Goal: Task Accomplishment & Management: Complete application form

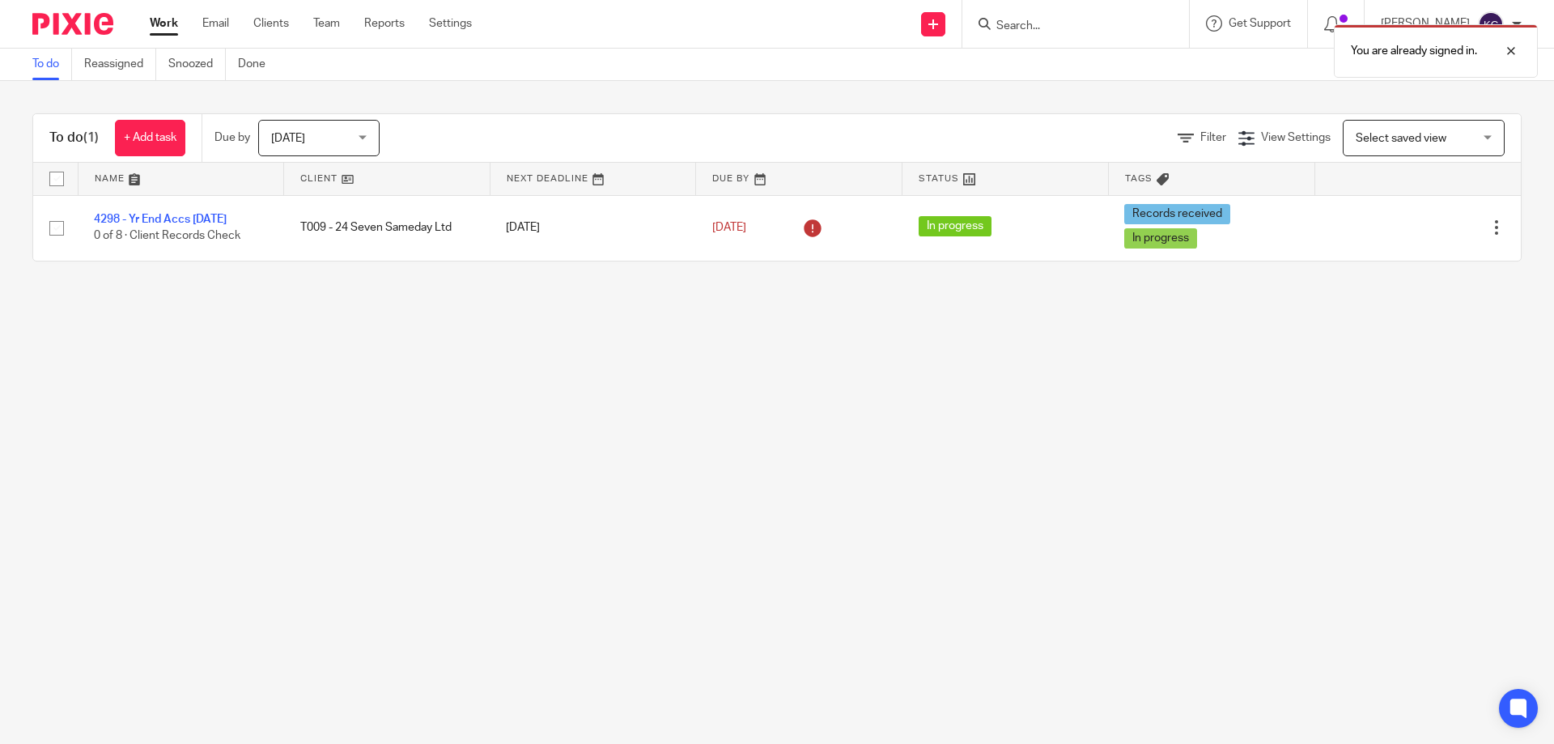
click at [1130, 23] on div "You are already signed in." at bounding box center [1157, 46] width 761 height 61
click at [1013, 32] on div "You are already signed in." at bounding box center [1157, 46] width 761 height 61
click at [1018, 23] on div "You are already signed in." at bounding box center [1157, 46] width 761 height 61
click at [1052, 23] on div "You are already signed in." at bounding box center [1157, 46] width 761 height 61
click at [1046, 28] on div "You are already signed in." at bounding box center [1157, 46] width 761 height 61
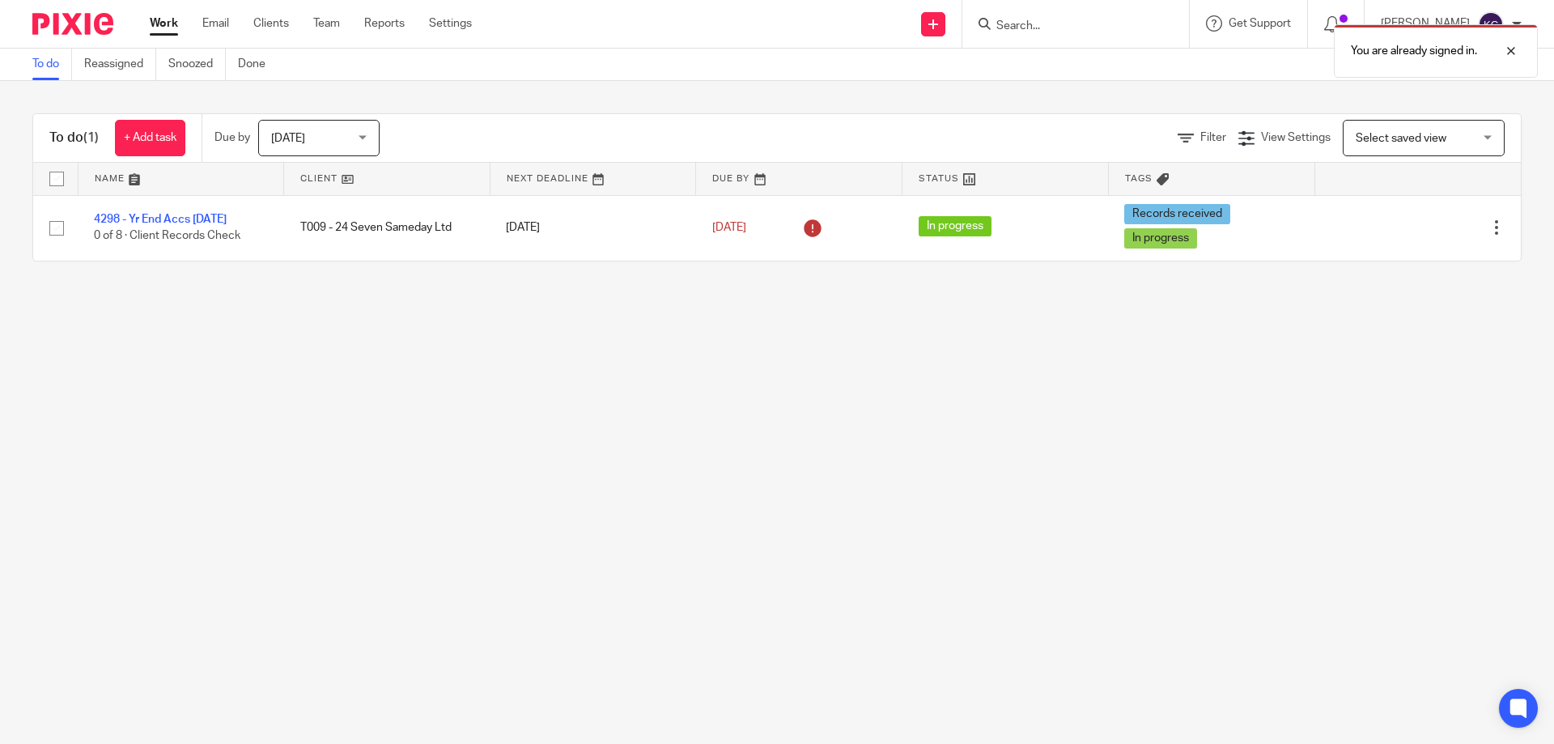
click at [1035, 28] on div "You are already signed in." at bounding box center [1157, 46] width 761 height 61
click at [1033, 29] on input "Search" at bounding box center [1067, 26] width 146 height 15
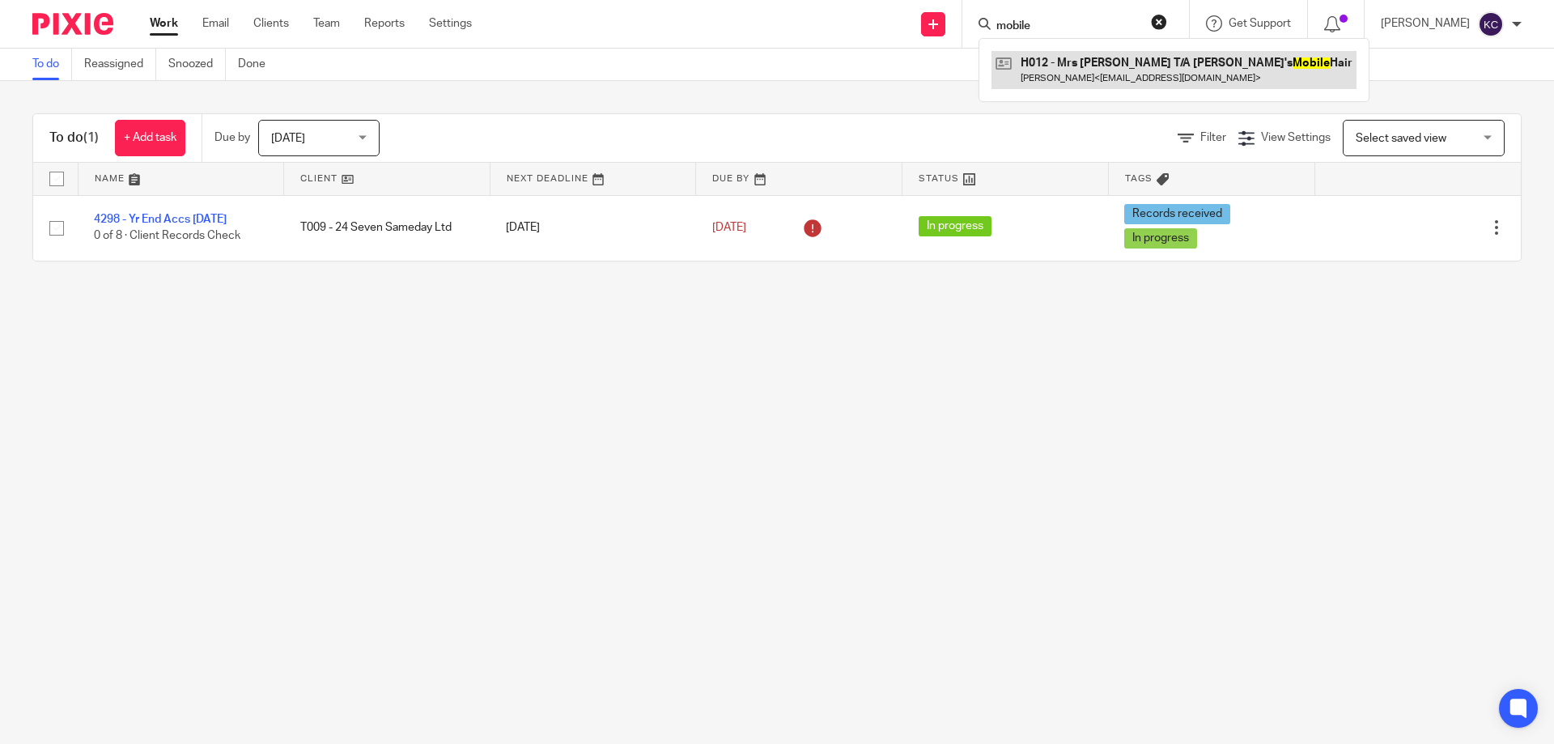
type input "mobile"
click at [1084, 59] on link at bounding box center [1173, 69] width 365 height 37
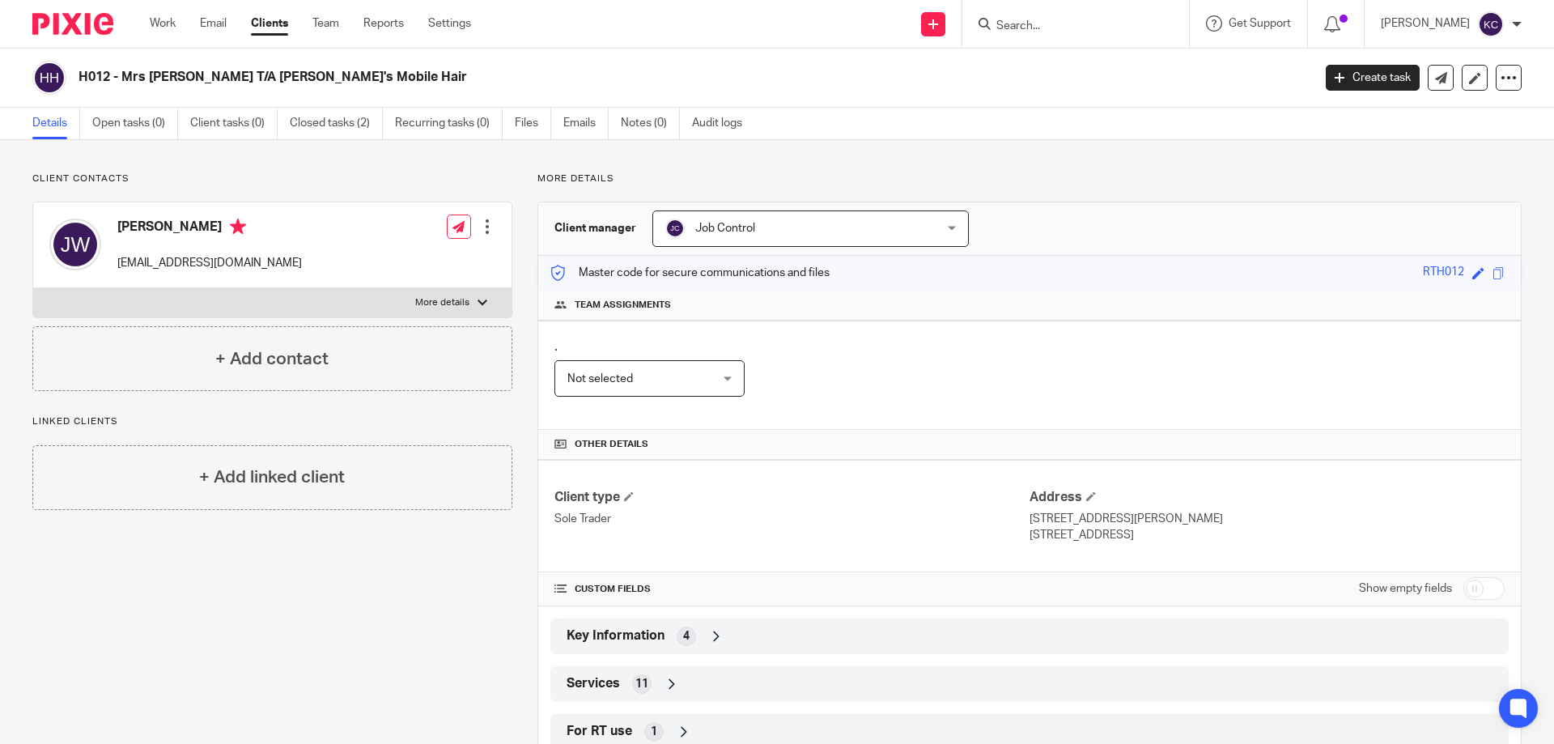
drag, startPoint x: 380, startPoint y: 77, endPoint x: 82, endPoint y: 78, distance: 297.8
click at [82, 78] on h2 "H012 - Mrs [PERSON_NAME] T/A [PERSON_NAME]'s Mobile Hair" at bounding box center [567, 77] width 978 height 17
copy h2 "H012 - Mrs [PERSON_NAME] T/A [PERSON_NAME]'s Mobile Hair"
click at [341, 125] on link "Closed tasks (2)" at bounding box center [336, 124] width 93 height 32
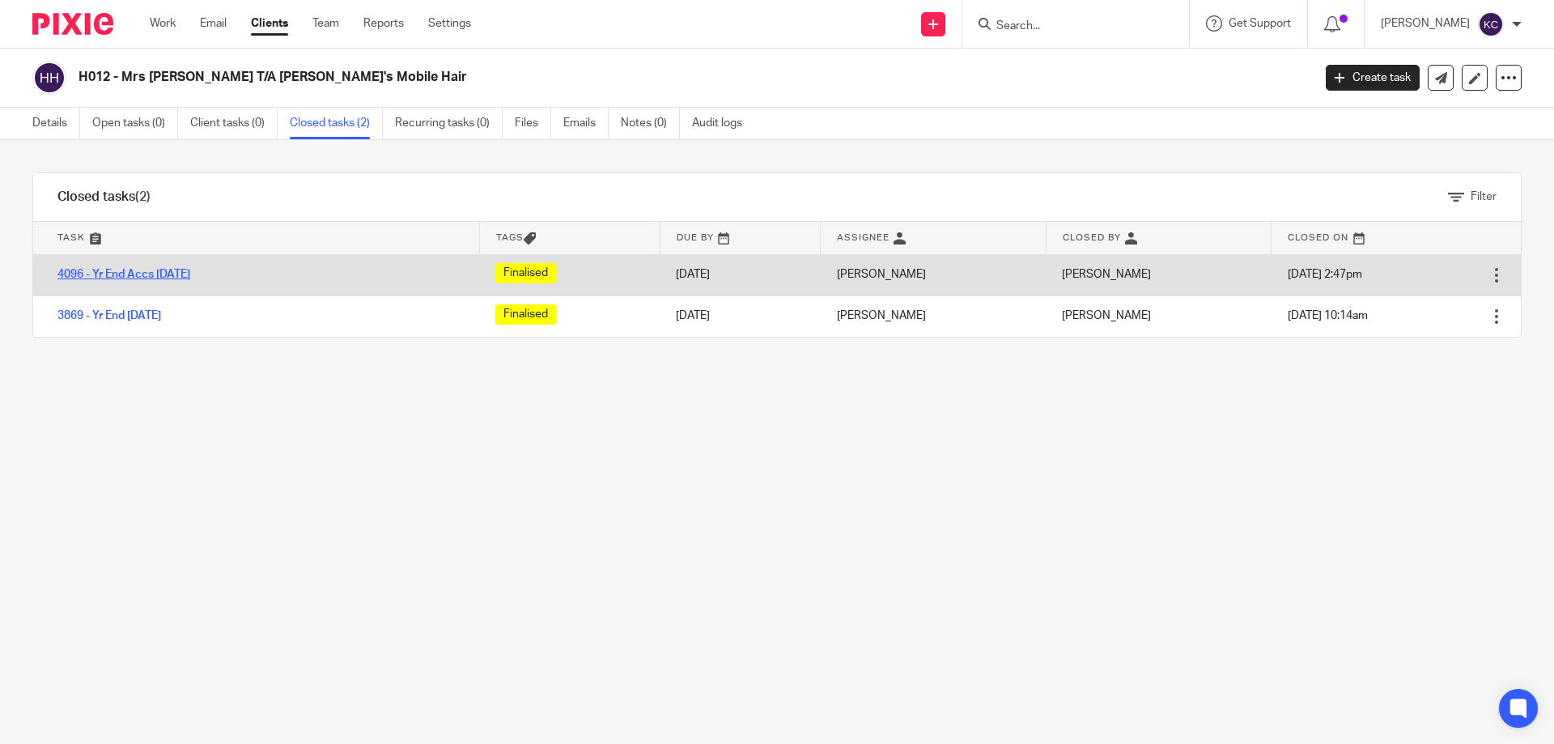
drag, startPoint x: 205, startPoint y: 274, endPoint x: 144, endPoint y: 274, distance: 60.7
click at [144, 274] on td "4096 - Yr End Accs 05.04.24" at bounding box center [256, 274] width 446 height 41
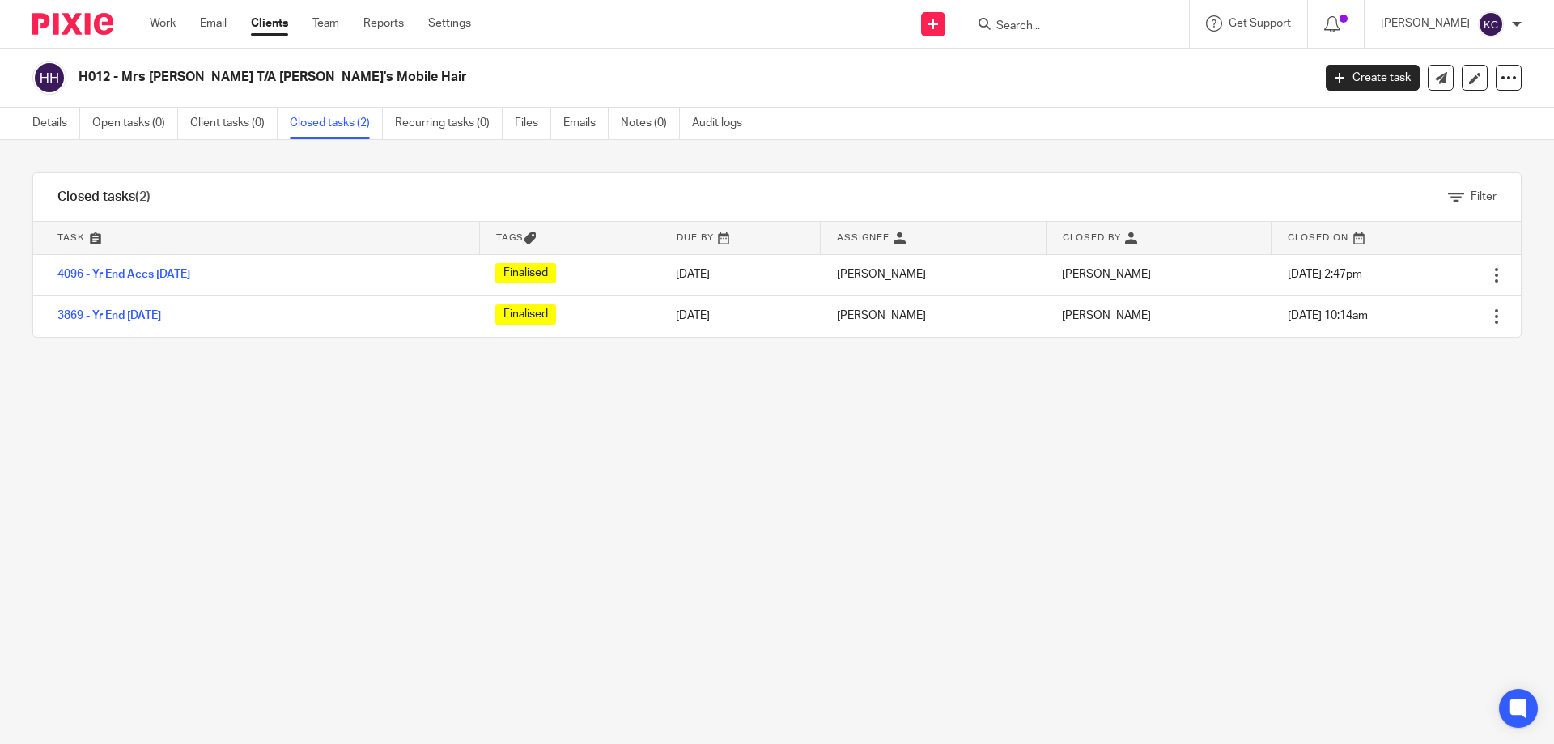
click at [262, 391] on div "Filter tasks Only show tasks matching all of these conditions 1 Task name Is Is…" at bounding box center [777, 442] width 1554 height 604
click at [938, 28] on icon at bounding box center [933, 24] width 10 height 10
click at [944, 94] on link "Create task" at bounding box center [942, 98] width 100 height 23
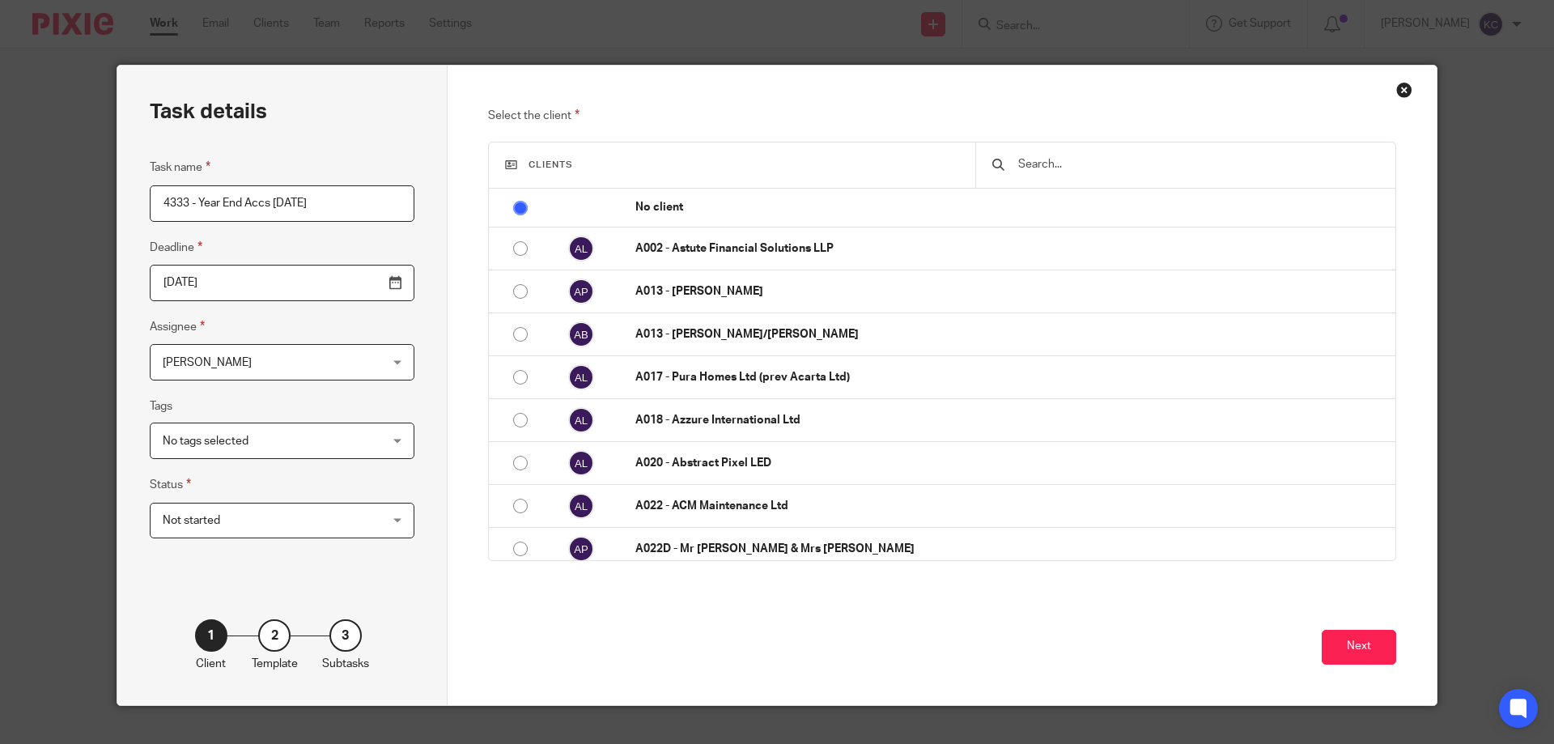
type input "4333 - Year End Accs [DATE]"
click at [259, 351] on span "[PERSON_NAME]" at bounding box center [263, 362] width 201 height 34
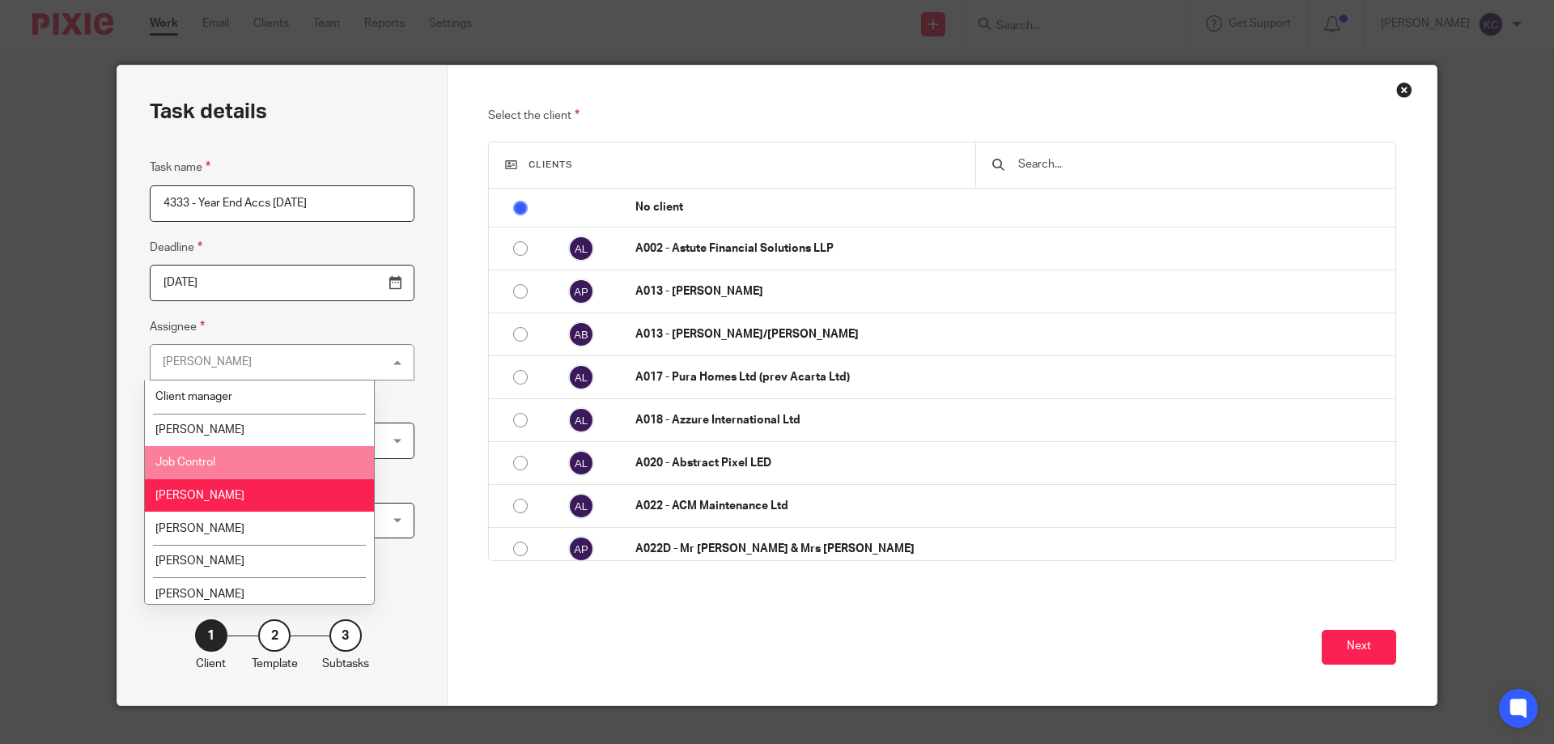
click at [252, 455] on li "Job Control" at bounding box center [259, 462] width 229 height 33
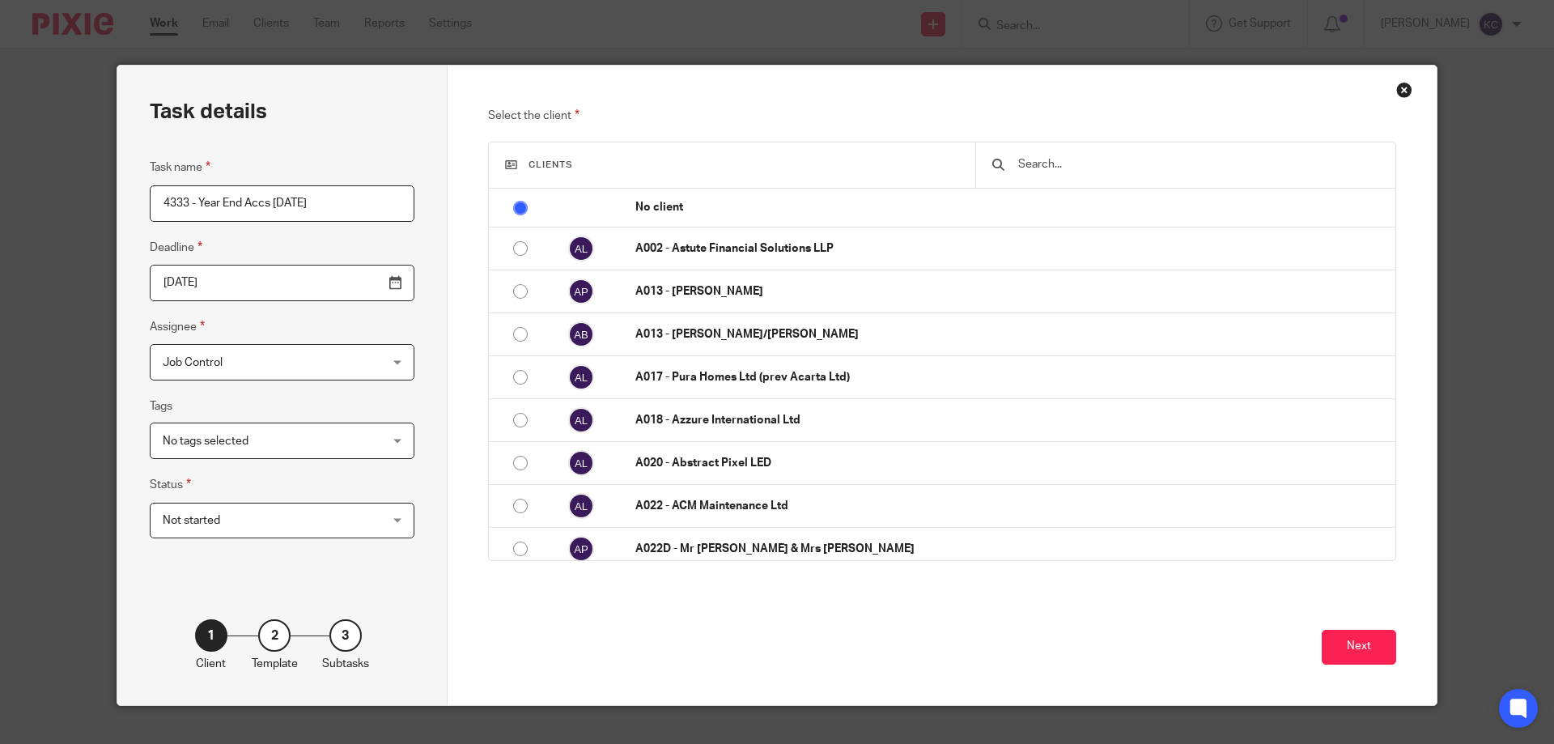
click at [252, 455] on span "No tags selected" at bounding box center [263, 440] width 201 height 34
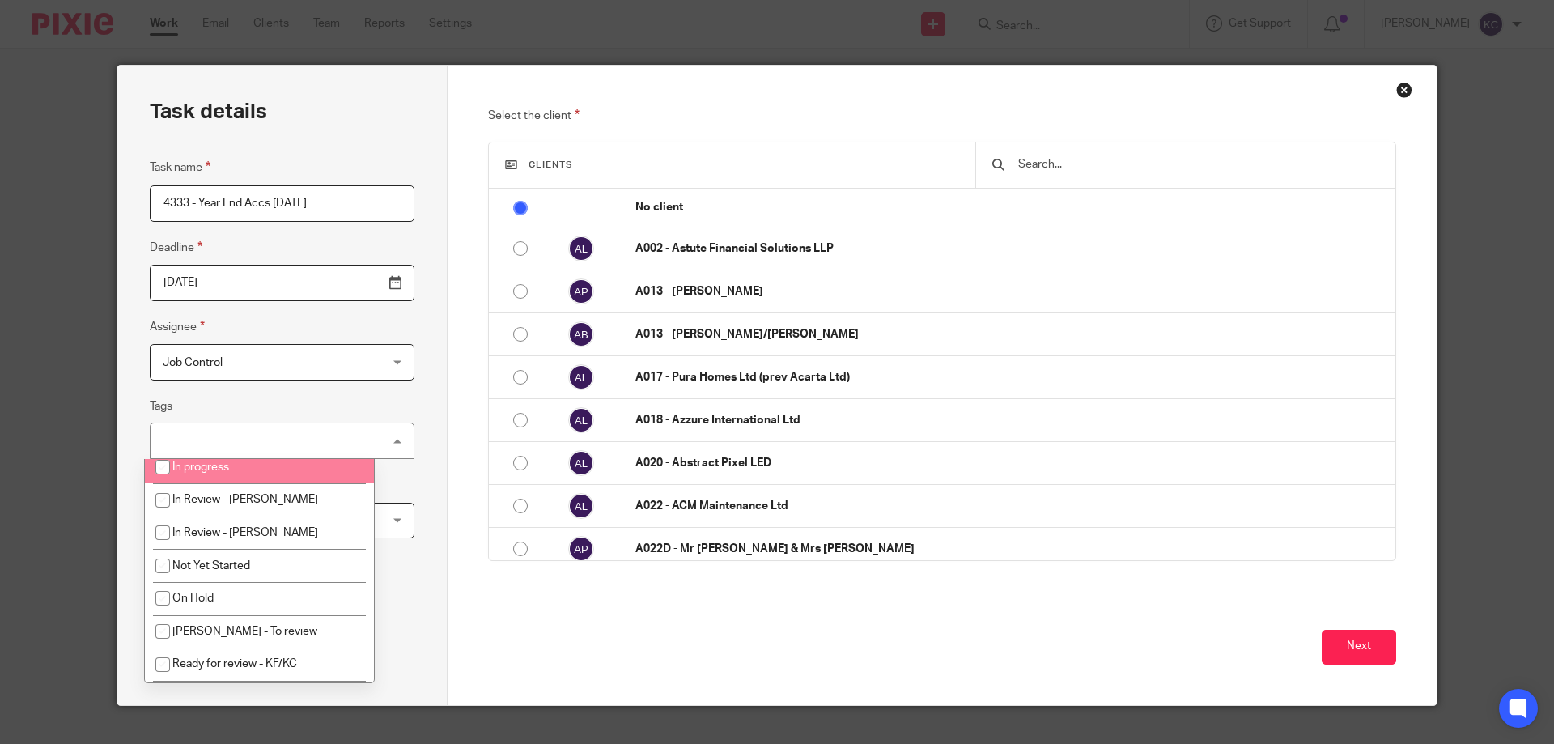
scroll to position [243, 0]
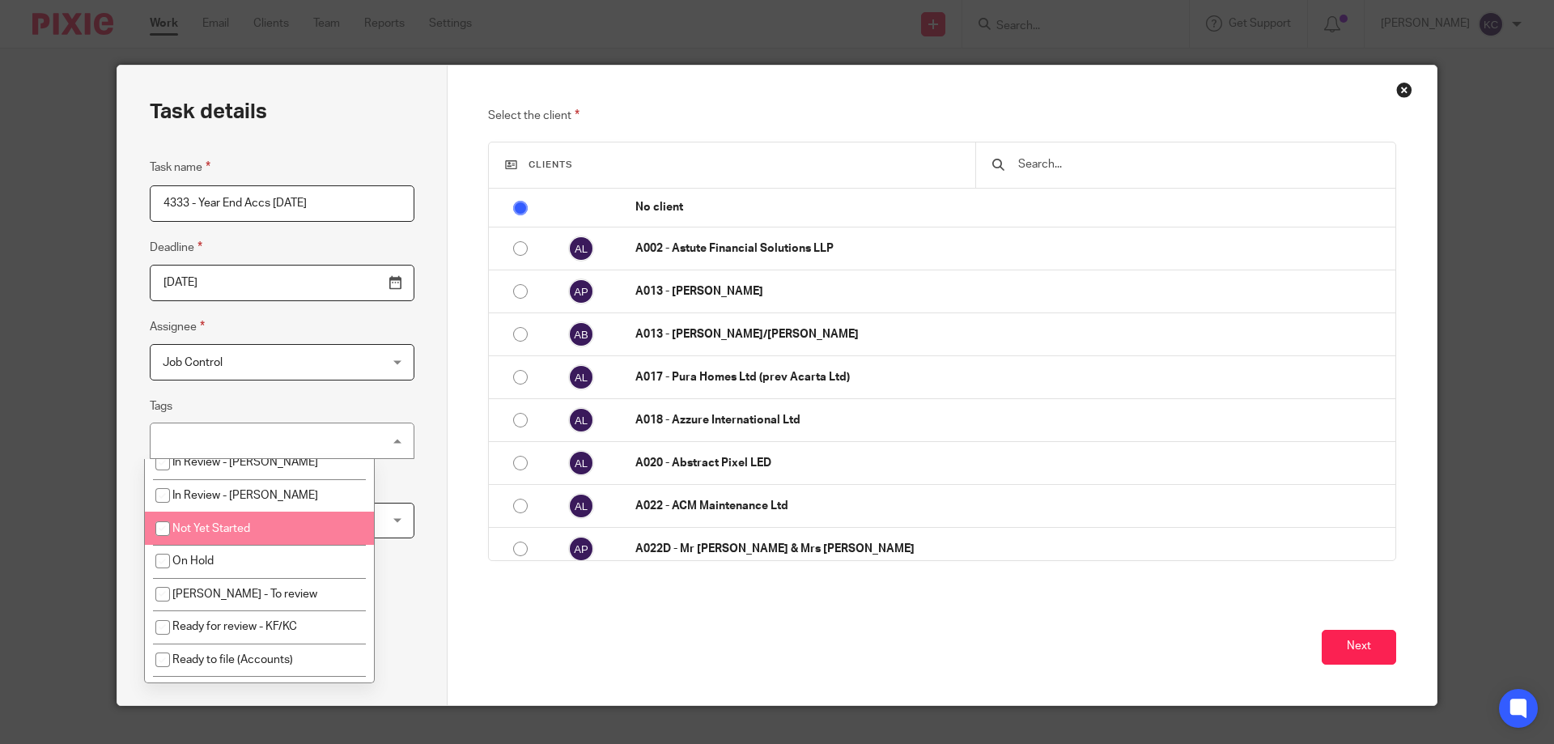
click at [265, 528] on li "Not Yet Started" at bounding box center [259, 527] width 229 height 33
checkbox input "true"
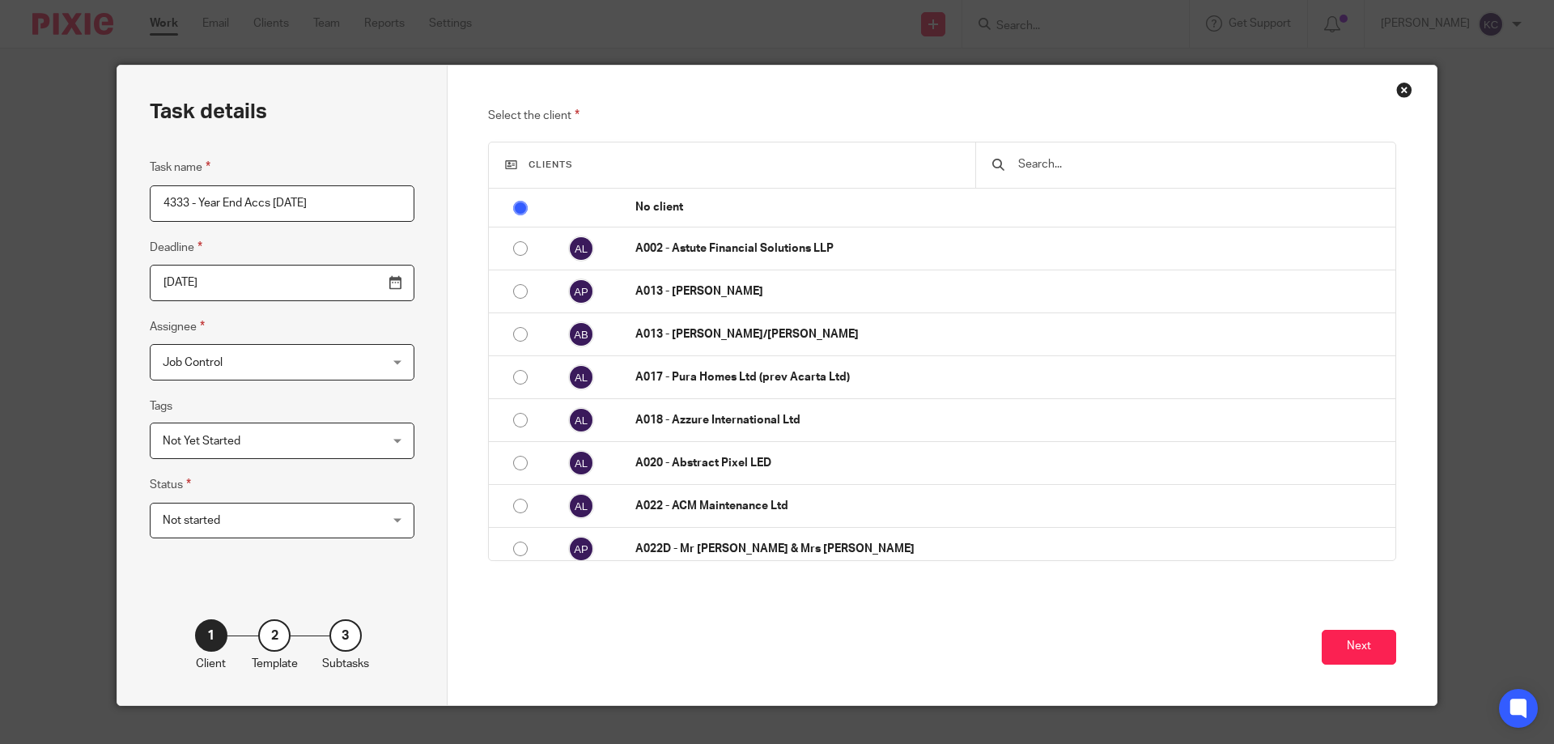
click at [398, 411] on div "Task details Task name 4333 - Year End Accs 05.04.25 Deadline 2025-08-14 Assign…" at bounding box center [282, 385] width 330 height 639
click at [1046, 168] on input "text" at bounding box center [1197, 164] width 363 height 18
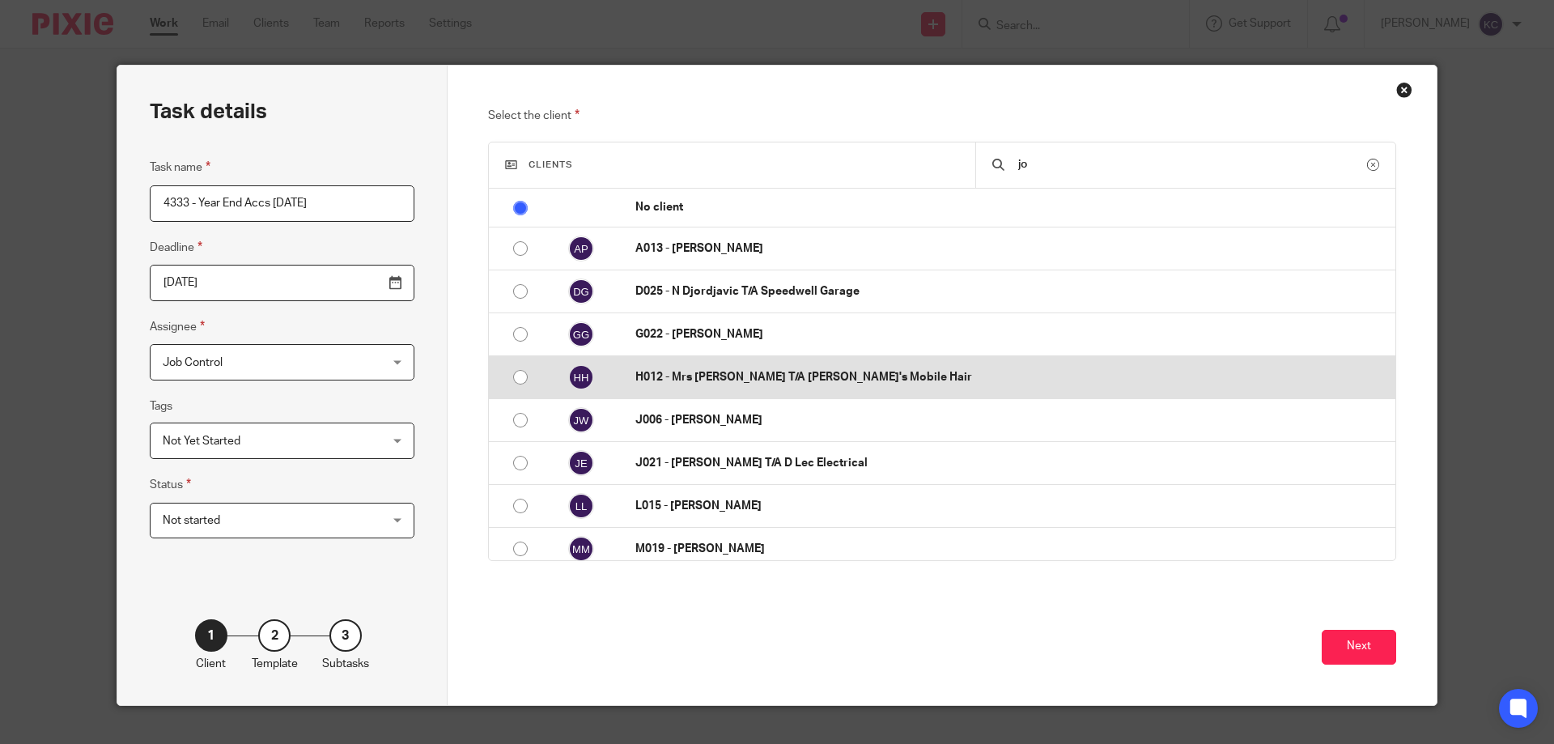
type input "jo"
click at [752, 380] on p "H012 - Mrs [PERSON_NAME] T/A [PERSON_NAME]'s Mobile Hair" at bounding box center [1011, 377] width 752 height 16
radio input "false"
radio input "true"
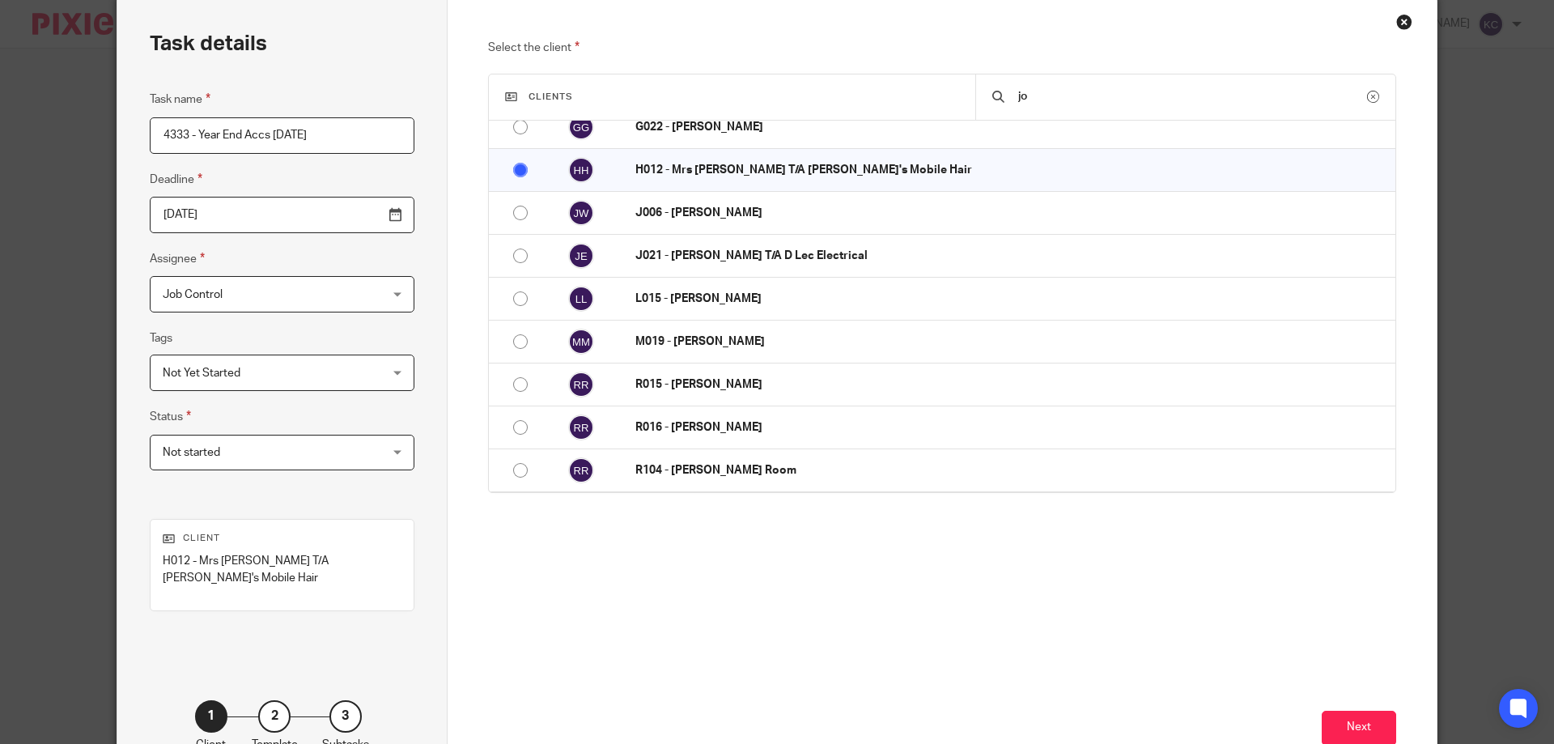
scroll to position [159, 0]
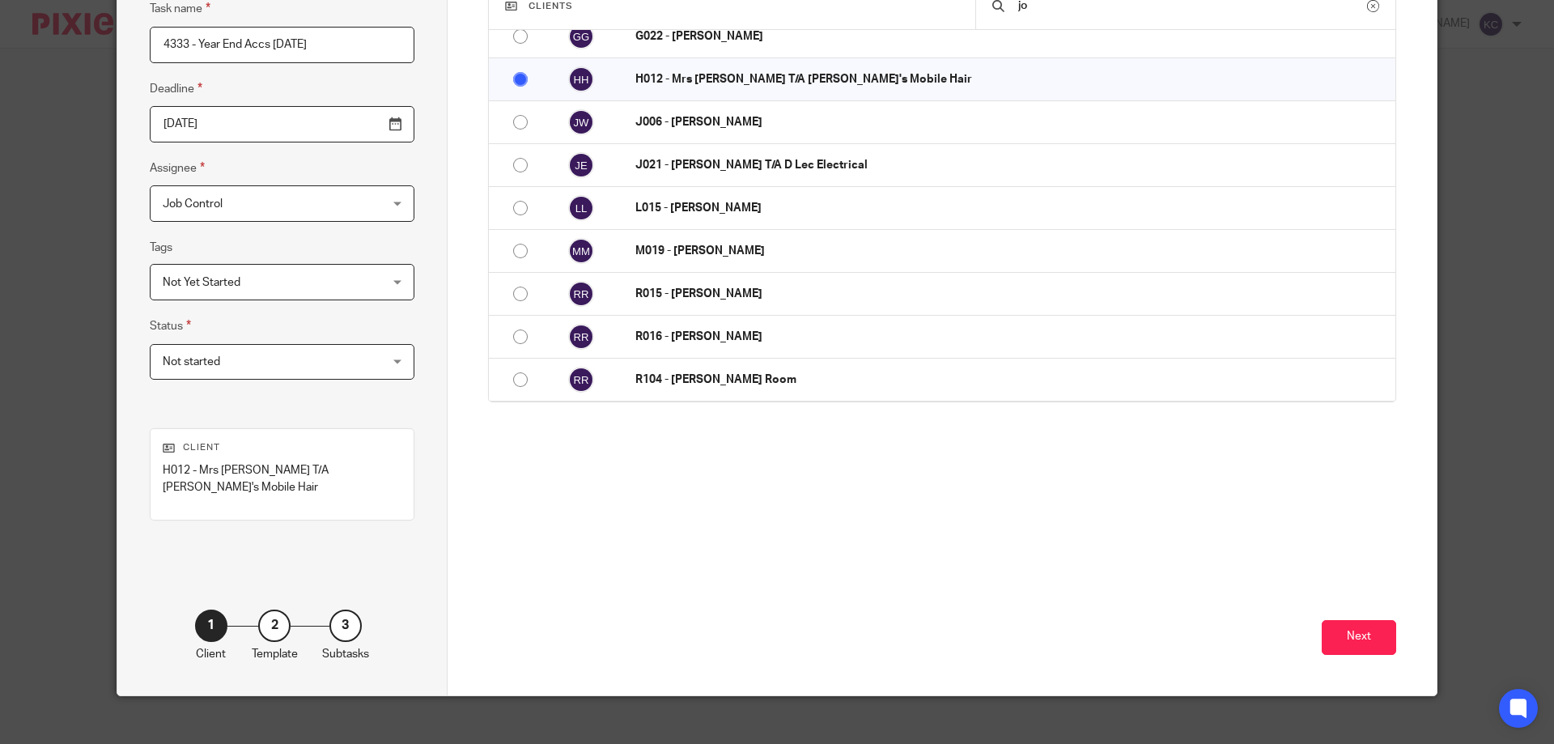
click at [1346, 623] on button "Next" at bounding box center [1358, 637] width 74 height 35
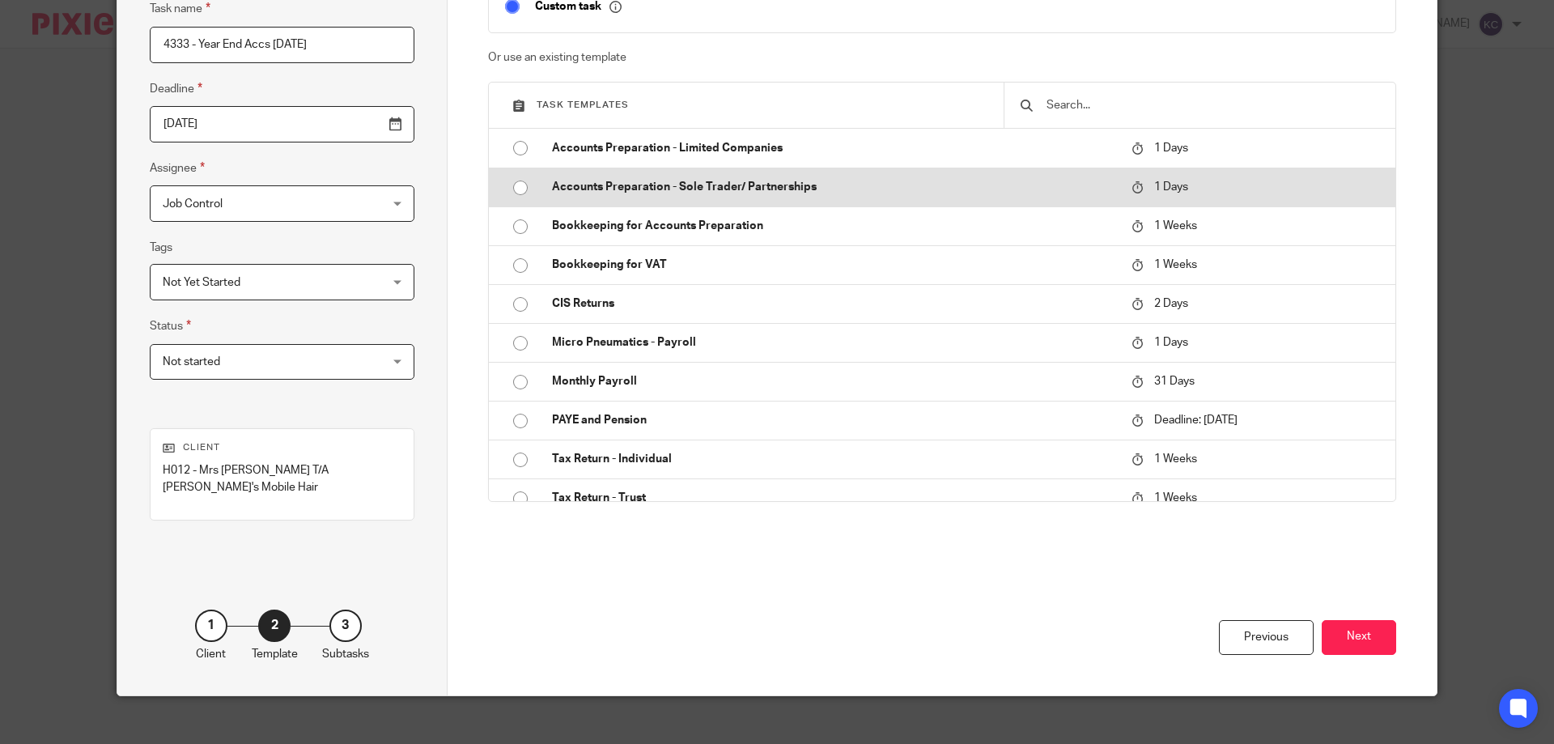
click at [691, 175] on td "Accounts Preparation - Sole Trader/ Partnerships" at bounding box center [829, 187] width 587 height 39
type input "2025-08-15"
checkbox input "false"
radio input "true"
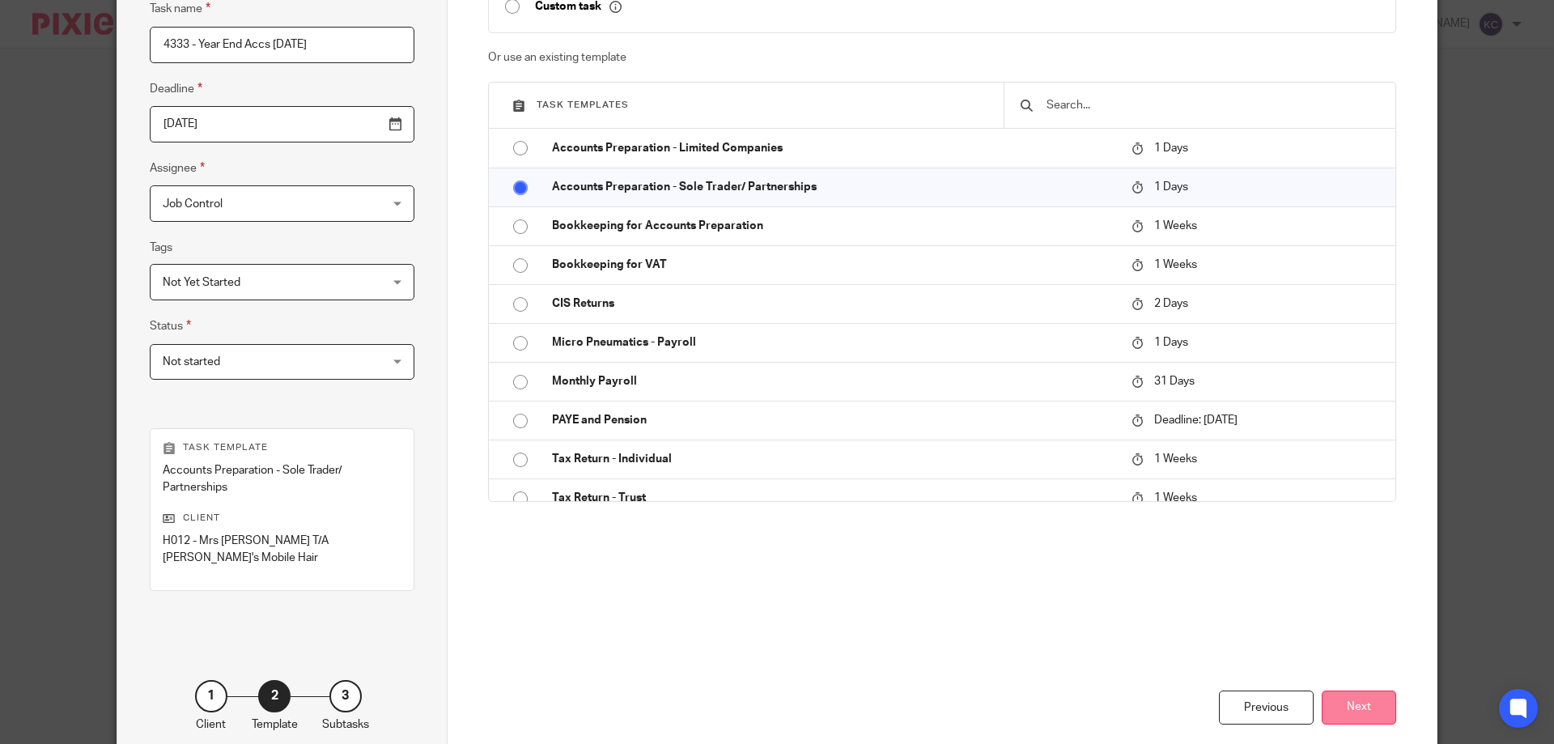
click at [1349, 690] on button "Next" at bounding box center [1358, 707] width 74 height 35
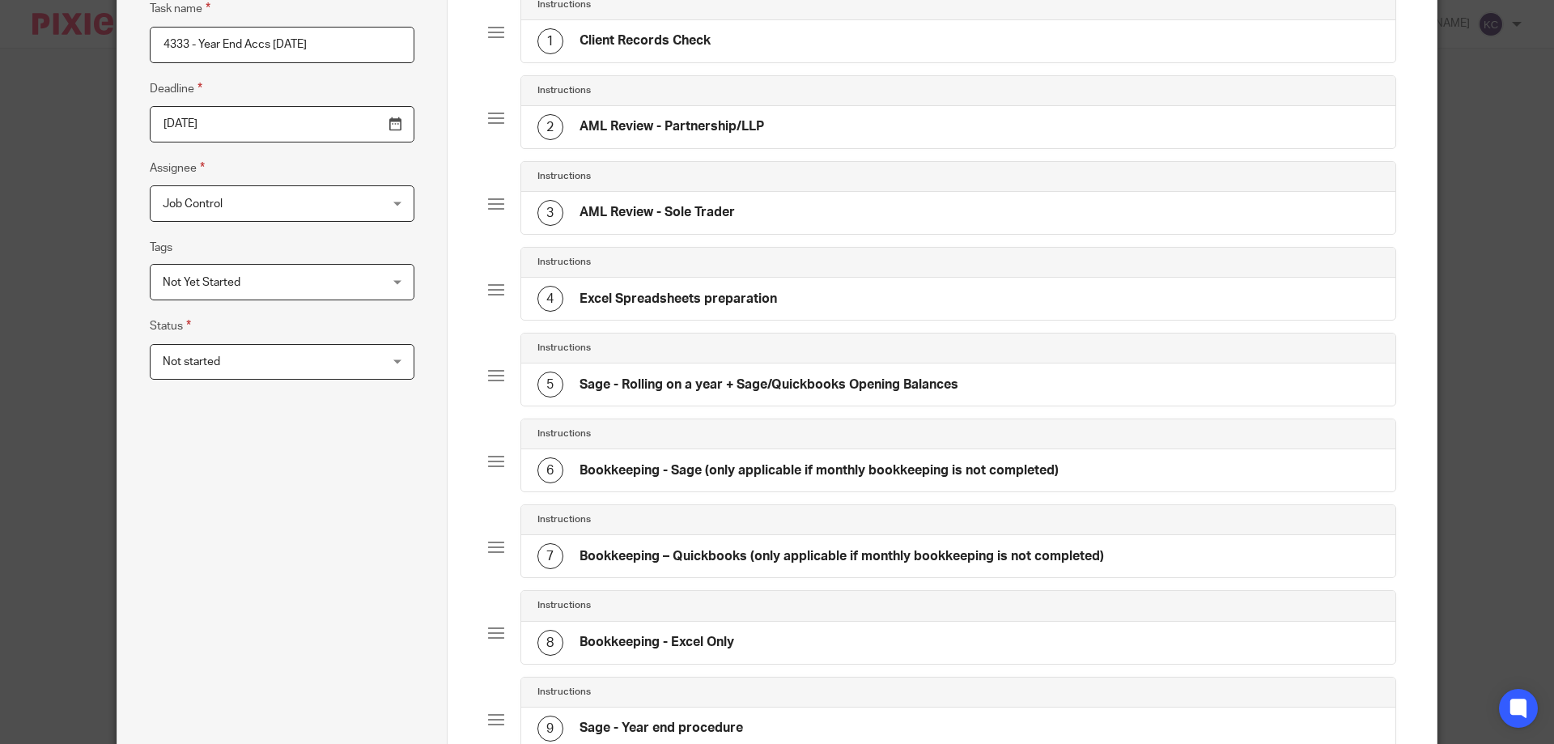
click at [599, 126] on h4 "AML Review - Partnership/LLP" at bounding box center [671, 126] width 184 height 17
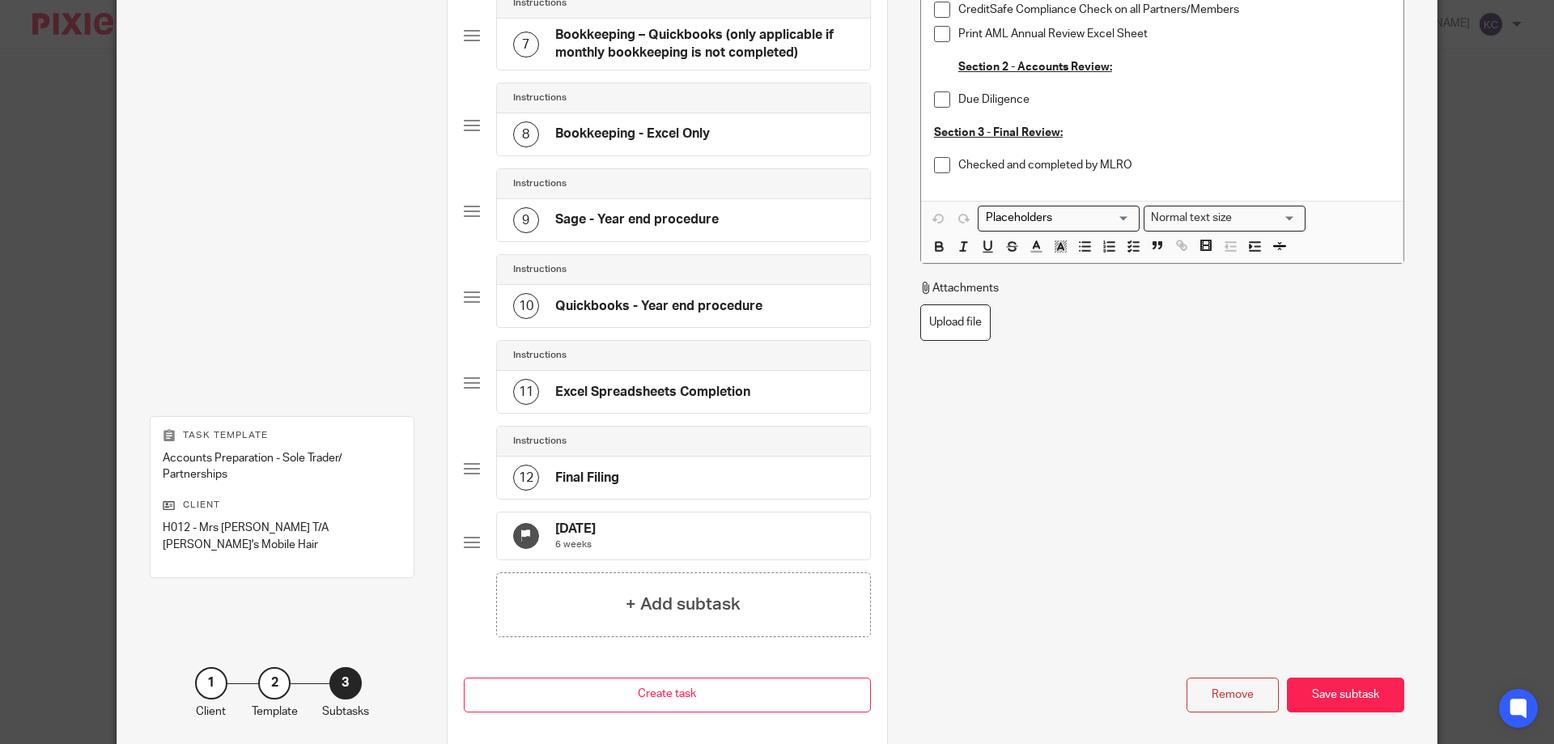
scroll to position [780, 0]
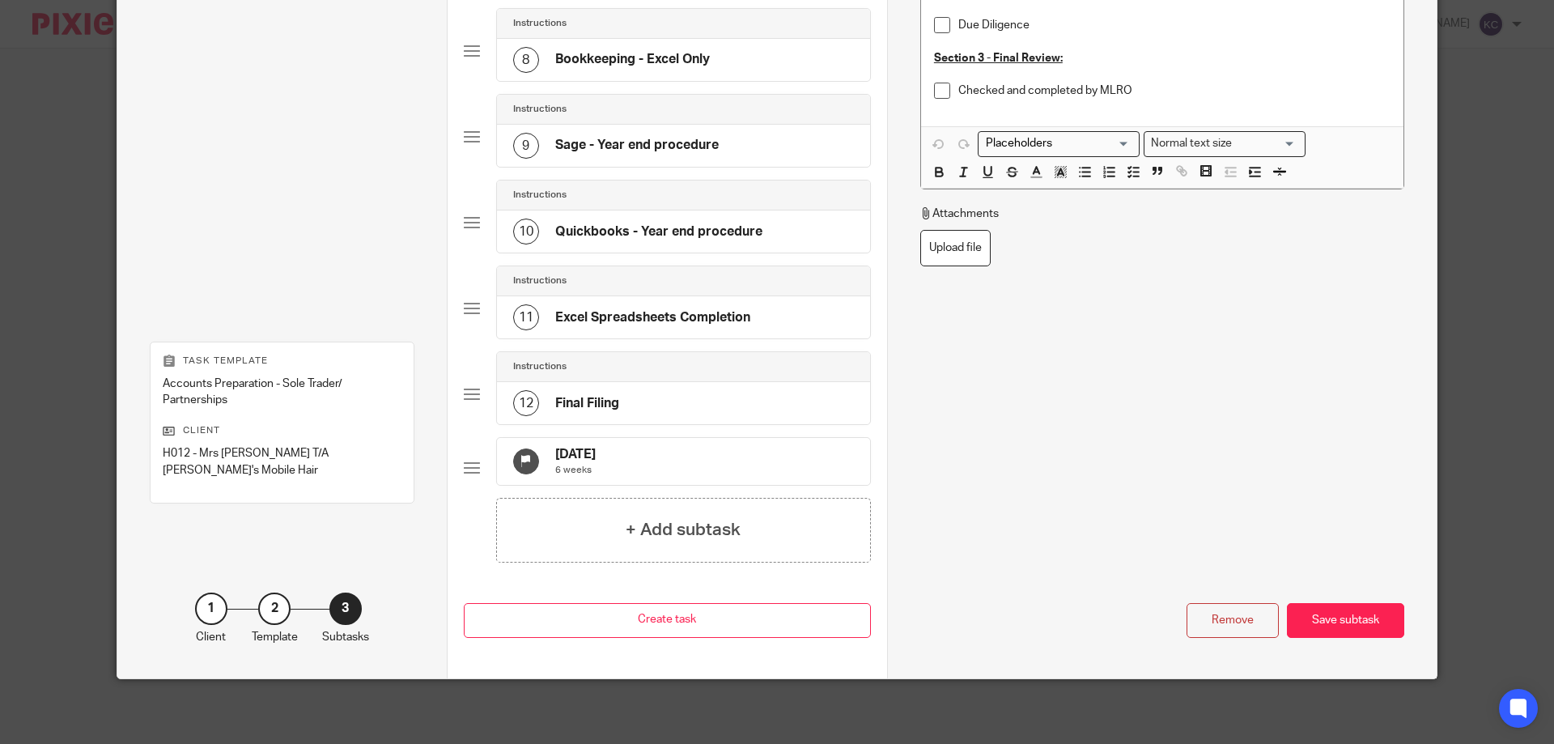
click at [1215, 595] on div "Remove Save subtask" at bounding box center [1162, 544] width 484 height 187
click at [1215, 614] on div "Remove" at bounding box center [1232, 620] width 92 height 35
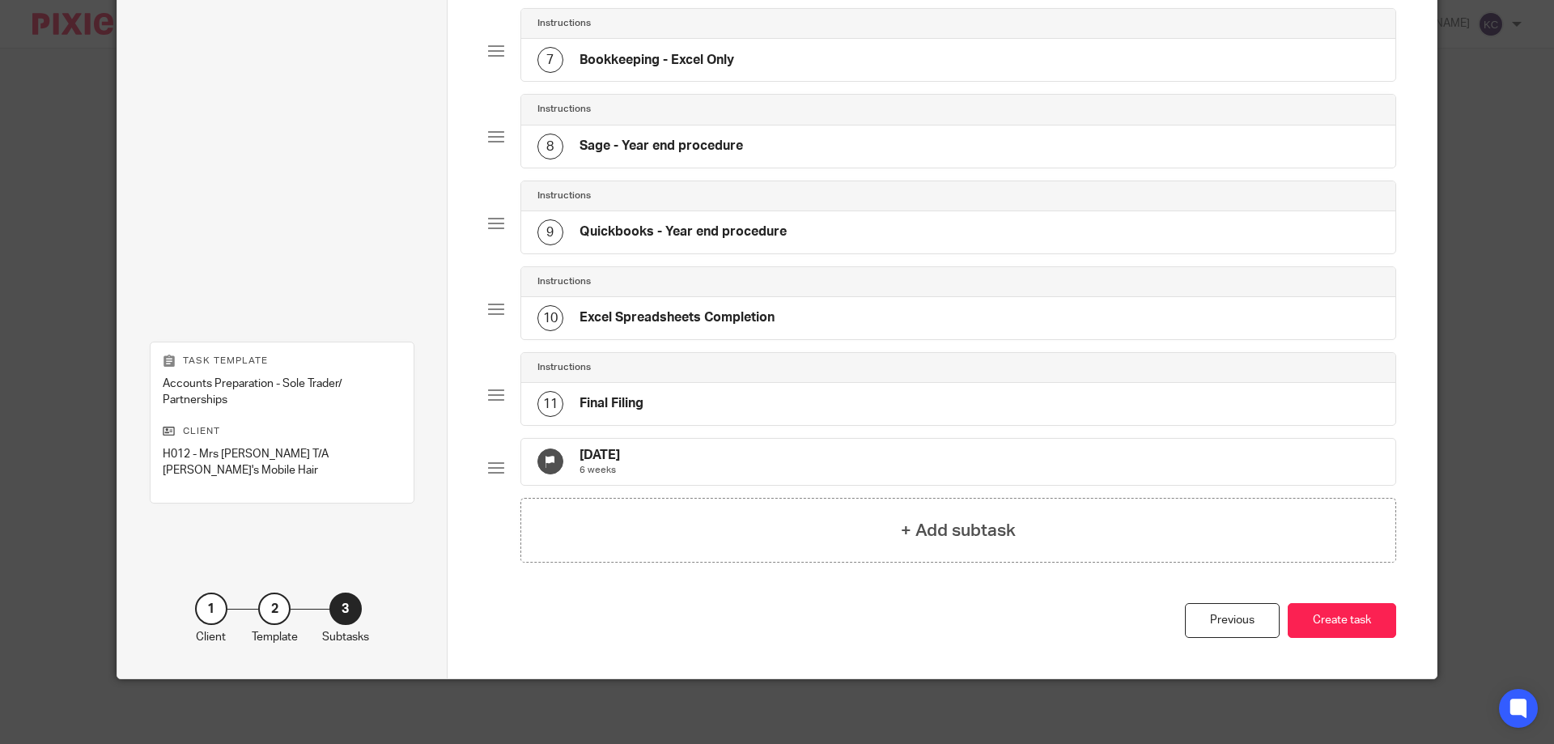
click at [703, 223] on h4 "Quickbooks - Year end procedure" at bounding box center [682, 231] width 207 height 17
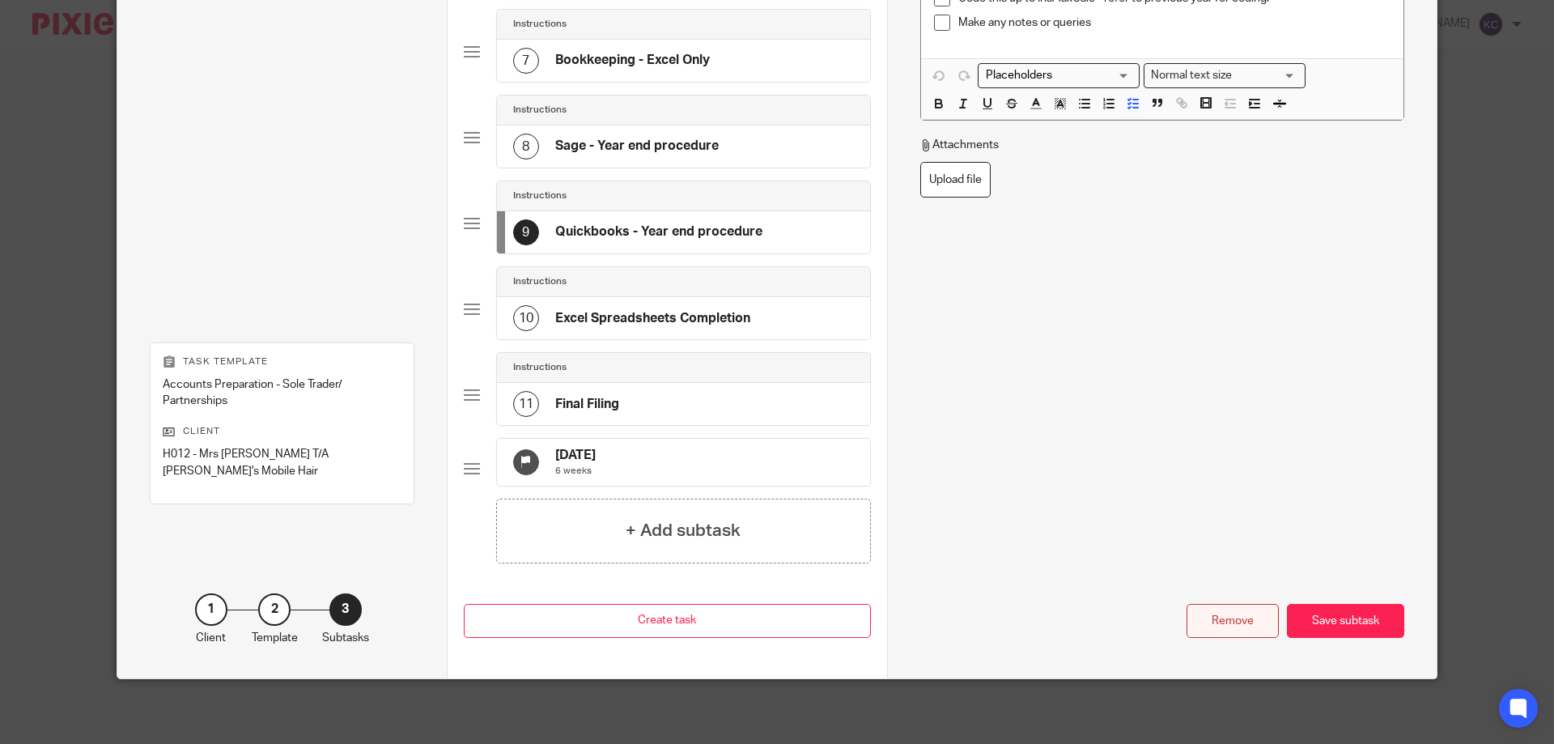
click at [1216, 611] on div "Remove" at bounding box center [1232, 621] width 92 height 35
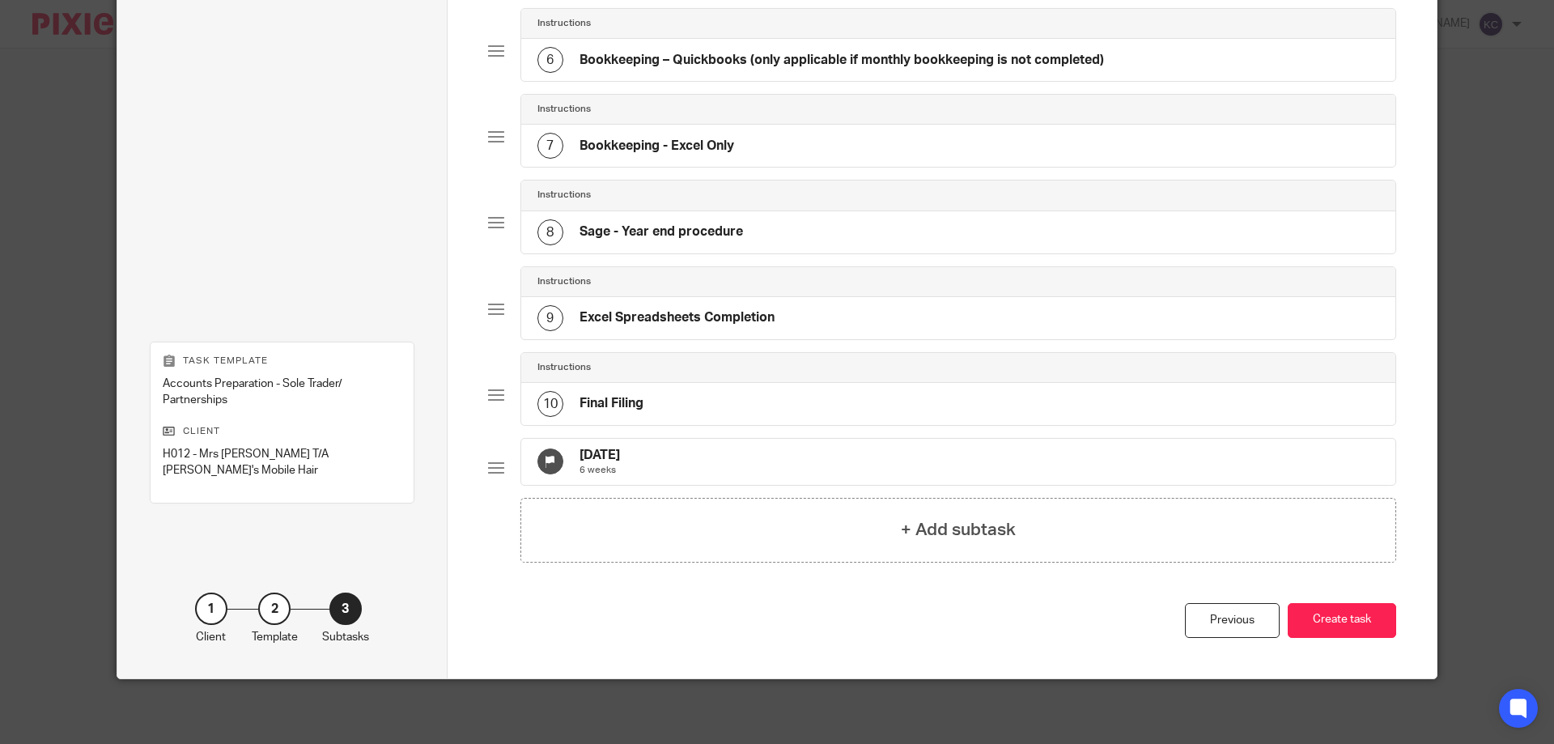
click at [682, 227] on h4 "Sage - Year end procedure" at bounding box center [660, 231] width 163 height 17
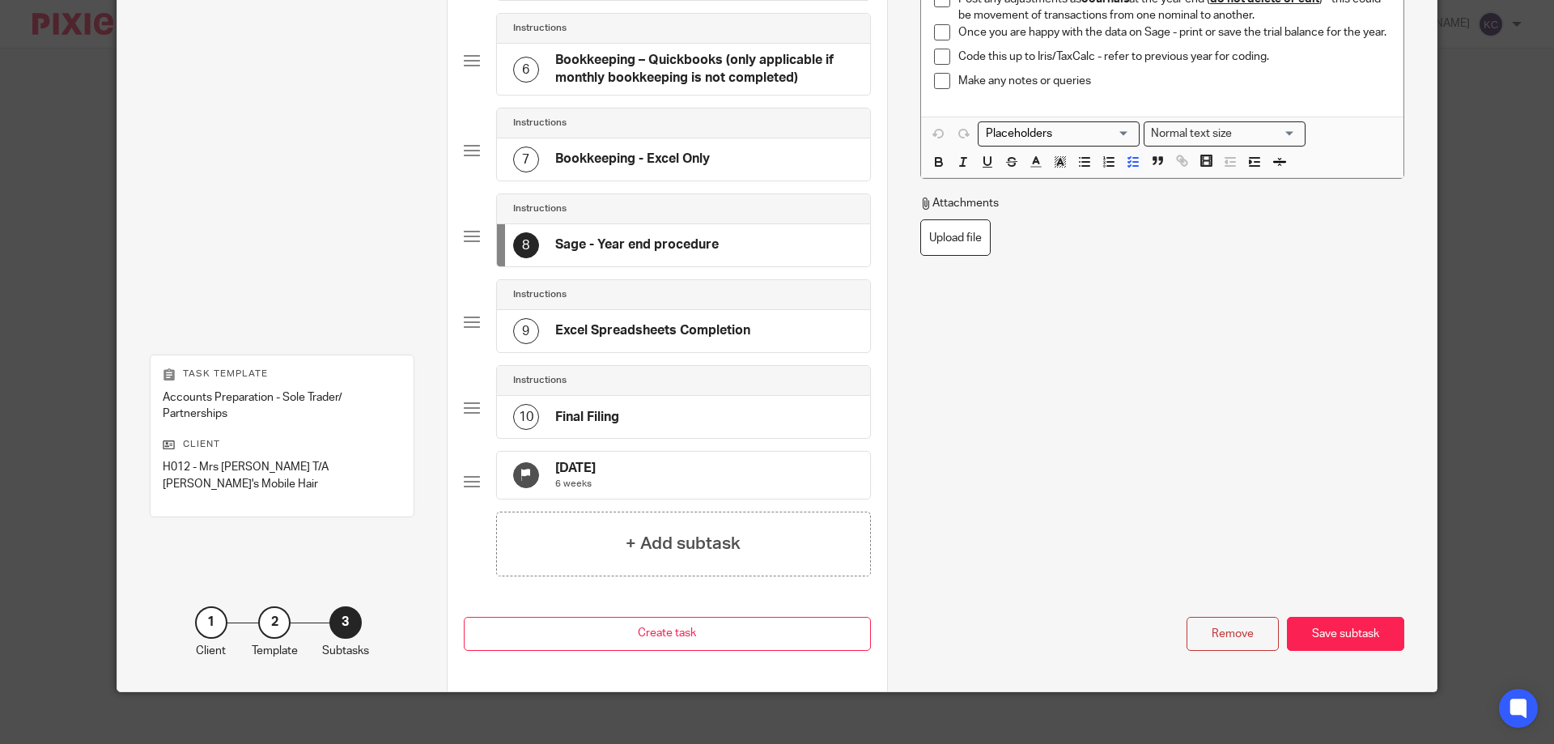
scroll to position [608, 0]
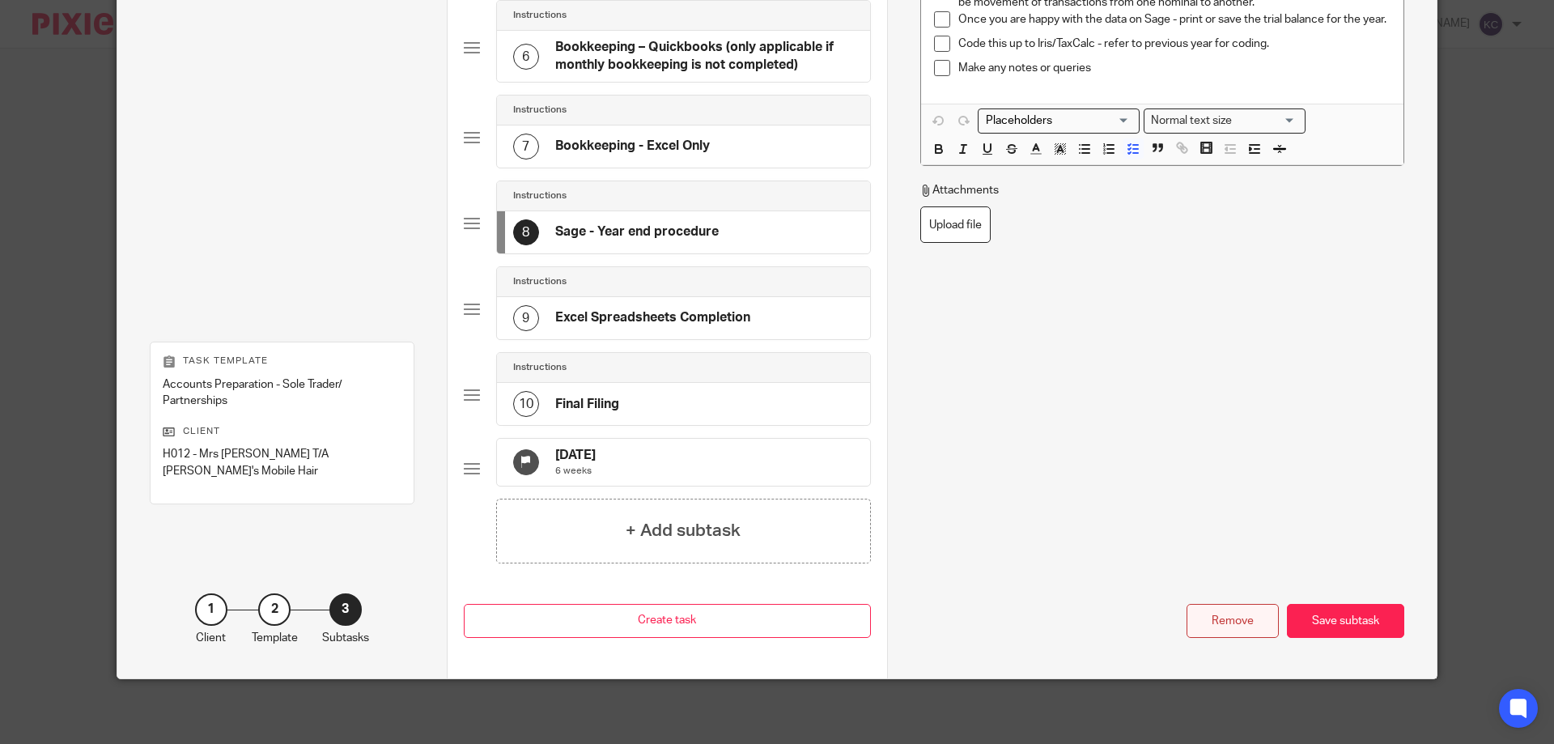
click at [1236, 634] on div "Remove" at bounding box center [1232, 621] width 92 height 35
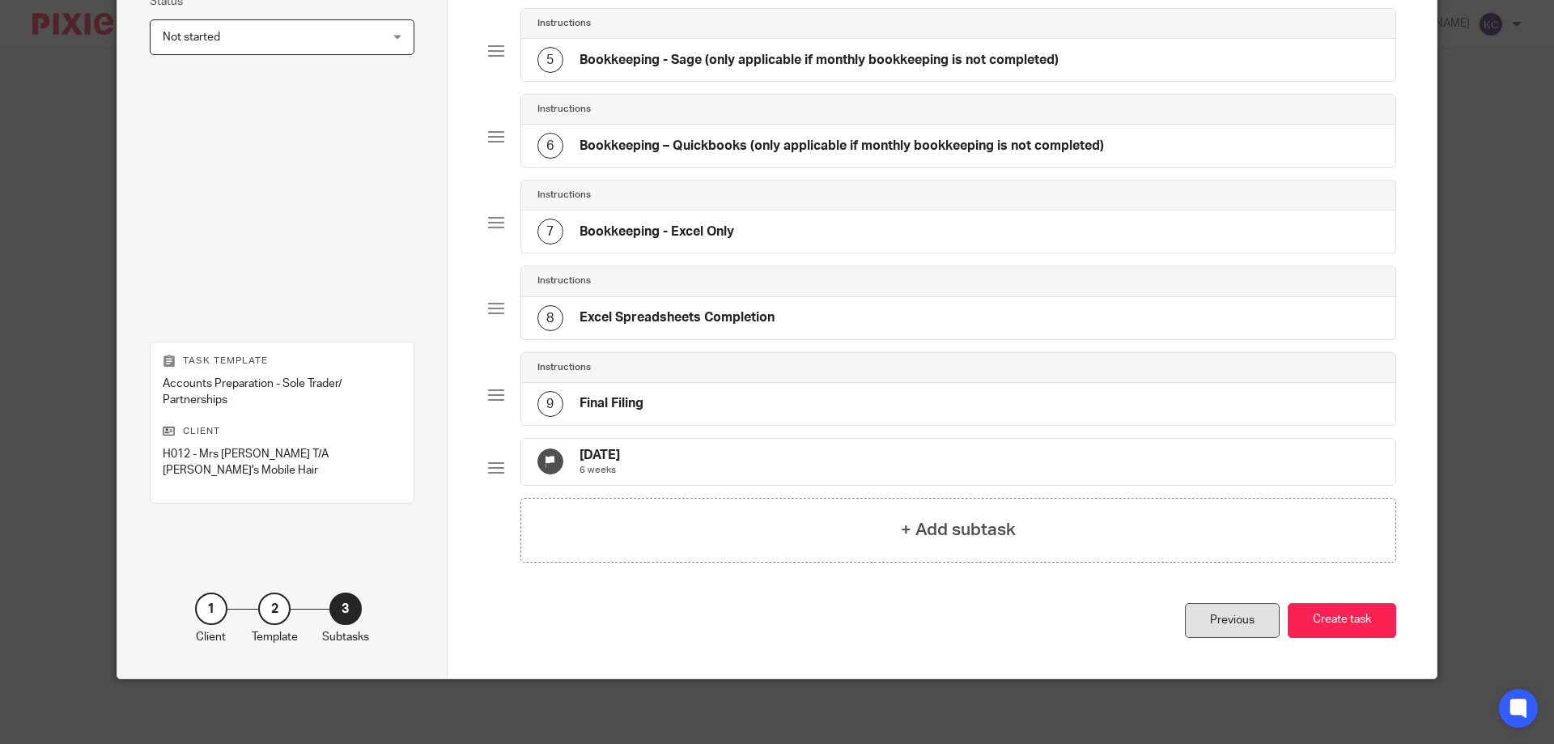
scroll to position [496, 0]
click at [651, 223] on h4 "Bookkeeping - Excel Only" at bounding box center [656, 231] width 155 height 17
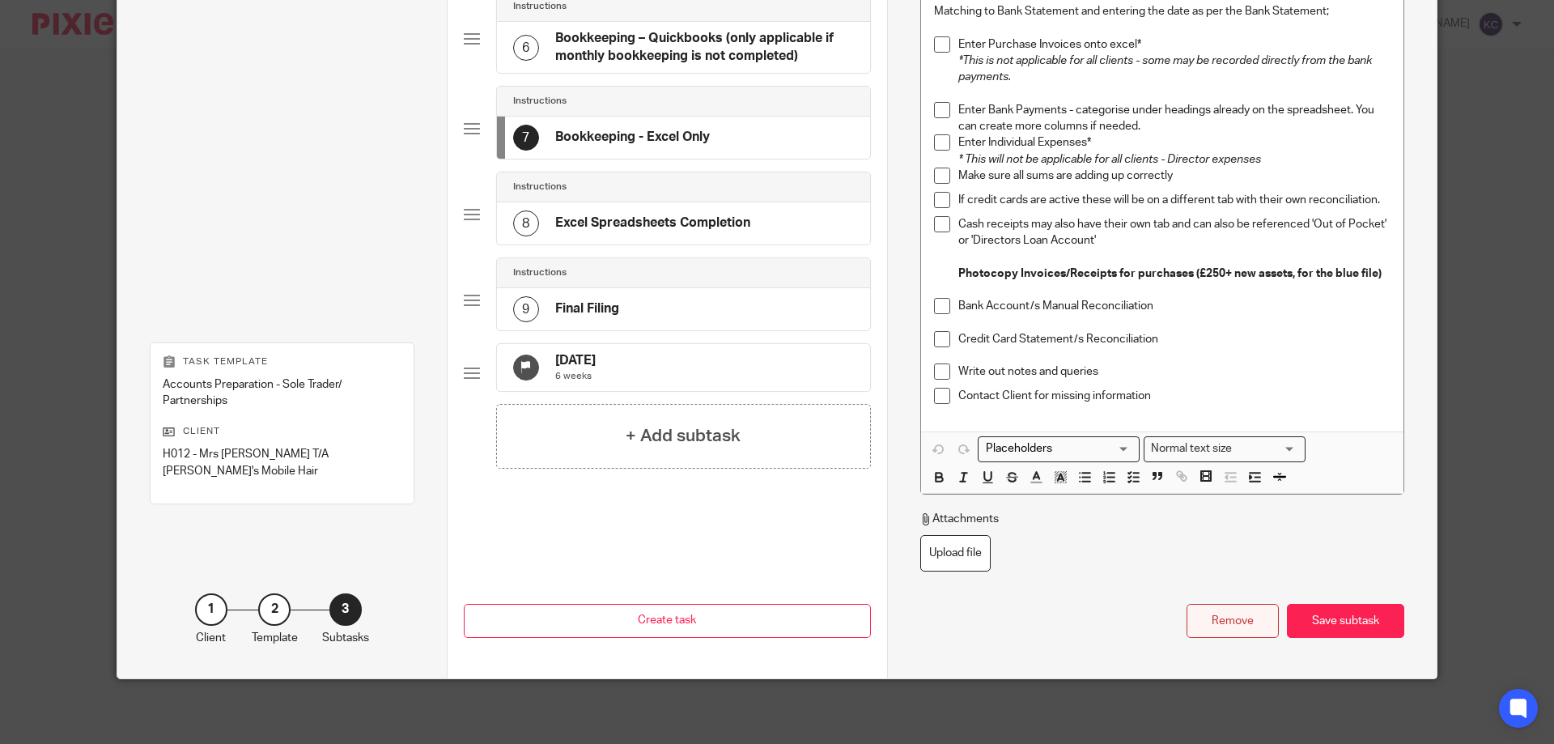
click at [1231, 626] on div "Remove" at bounding box center [1232, 621] width 92 height 35
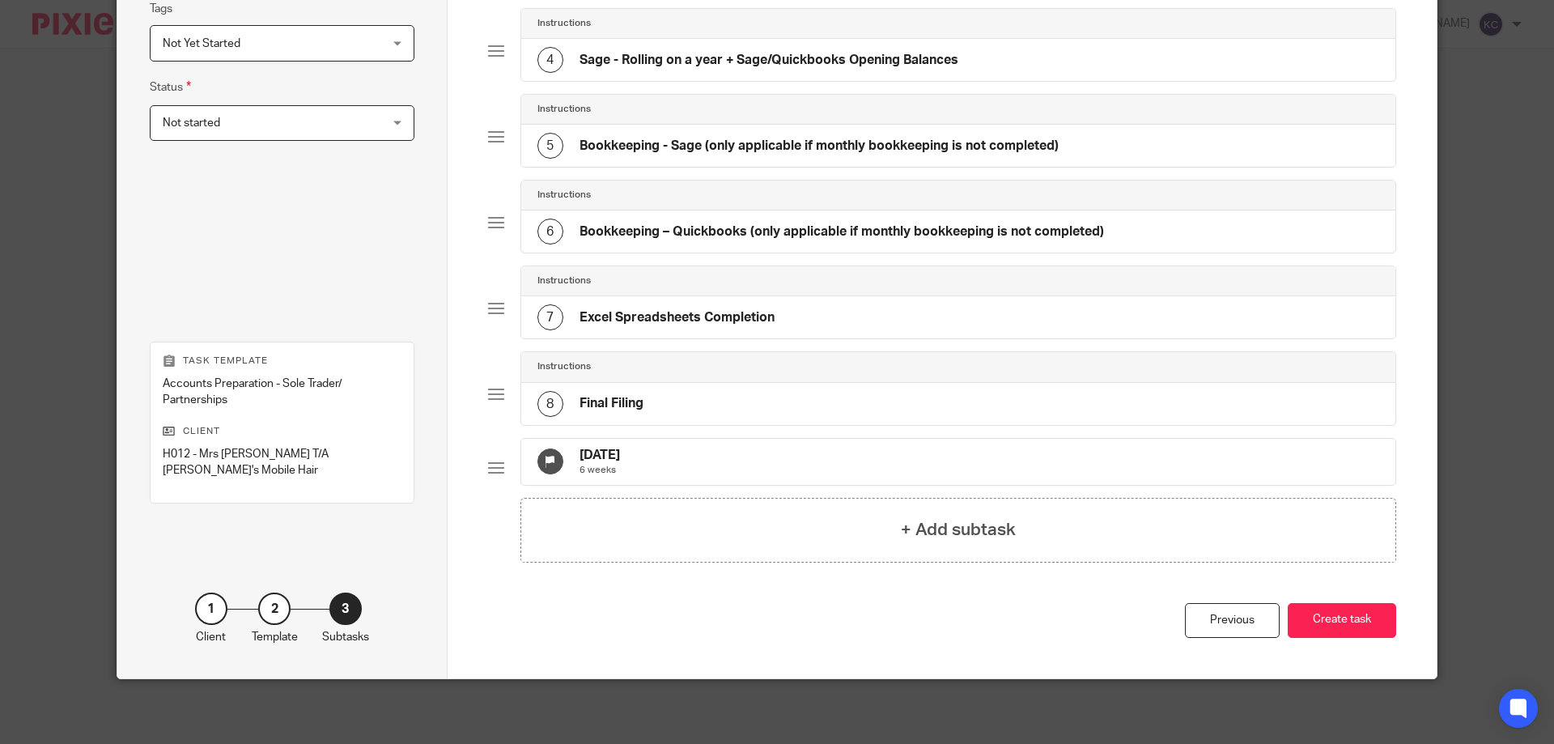
click at [700, 138] on h4 "Bookkeeping - Sage (only applicable if monthly bookkeeping is not completed)" at bounding box center [818, 146] width 479 height 17
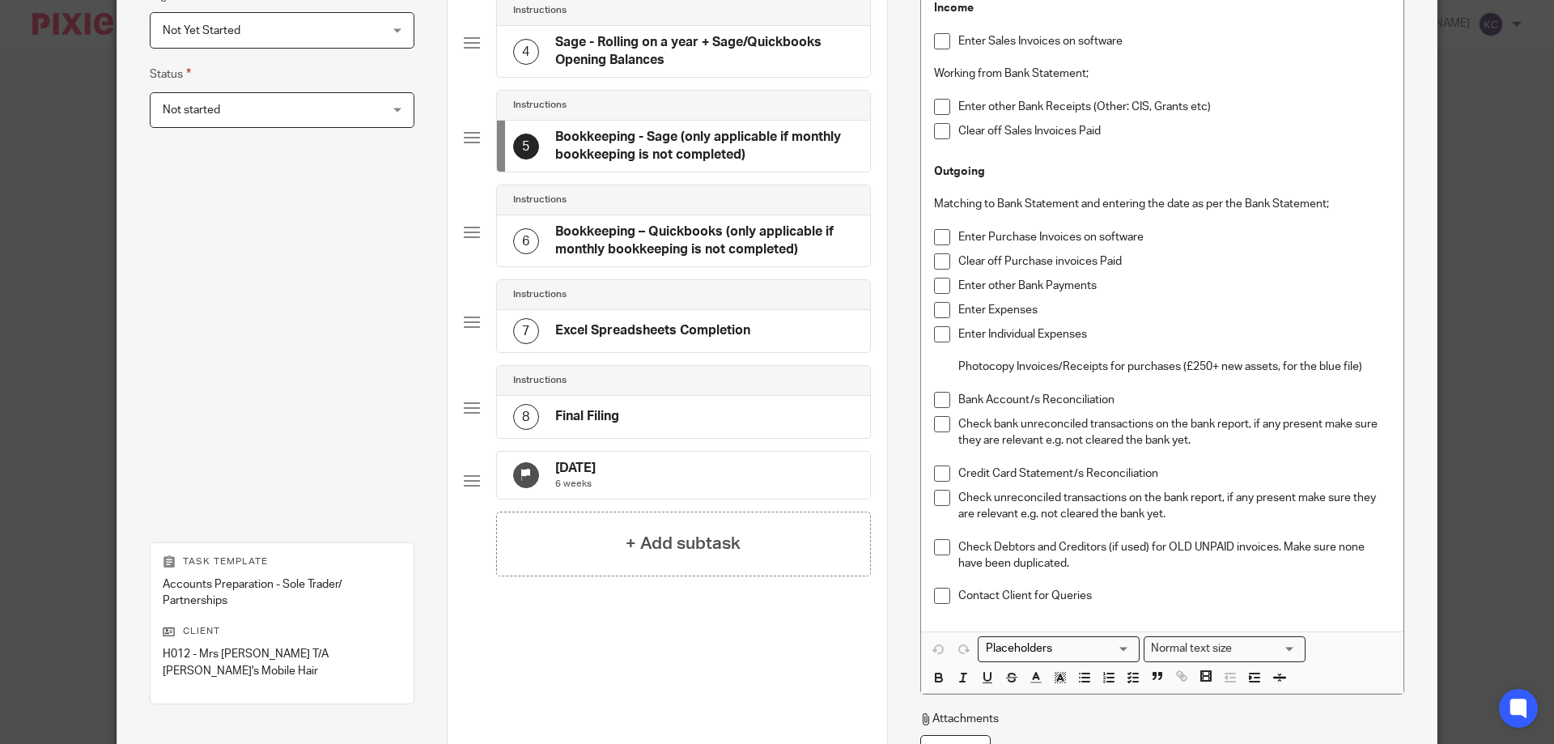
scroll to position [611, 0]
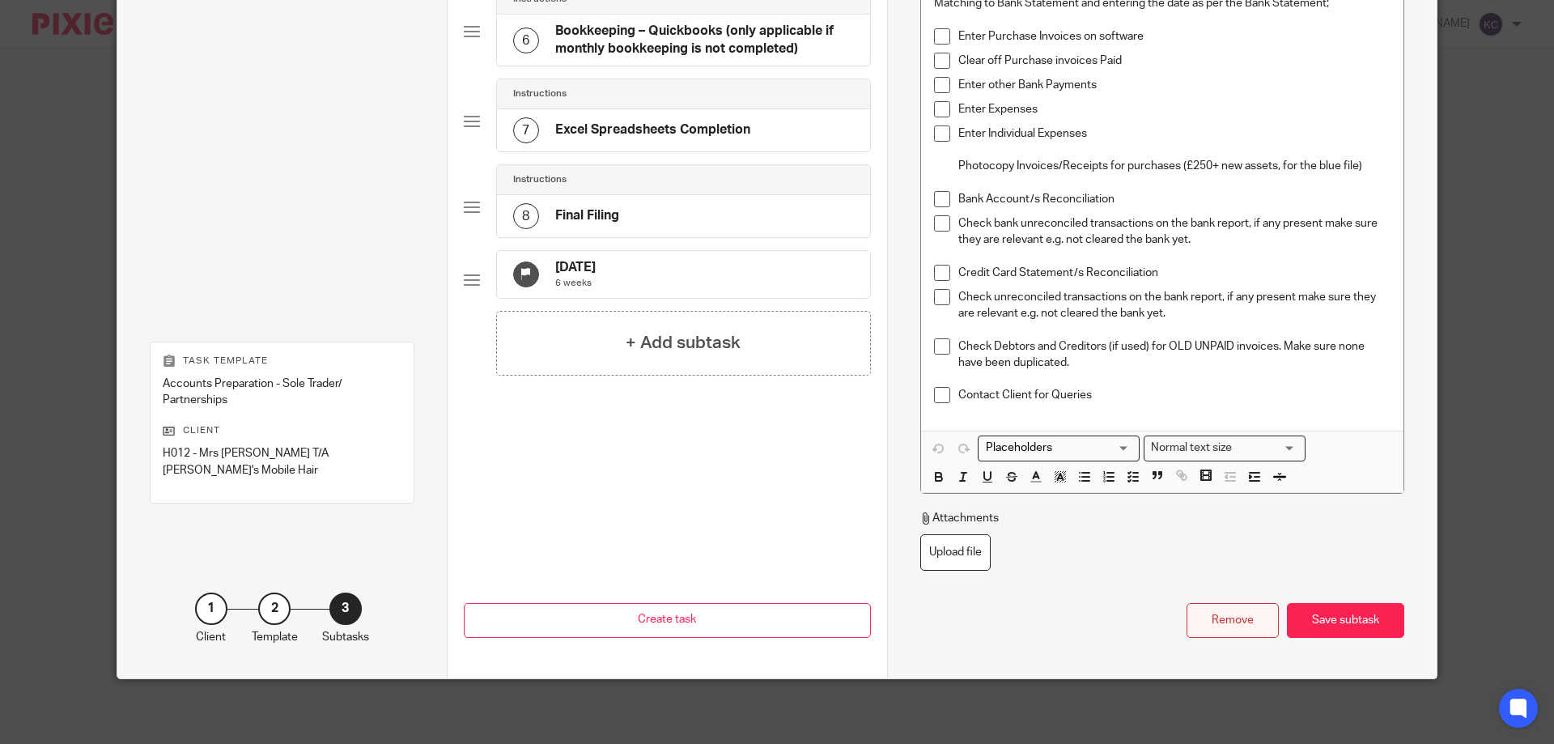
click at [1209, 636] on div "Remove" at bounding box center [1232, 620] width 92 height 35
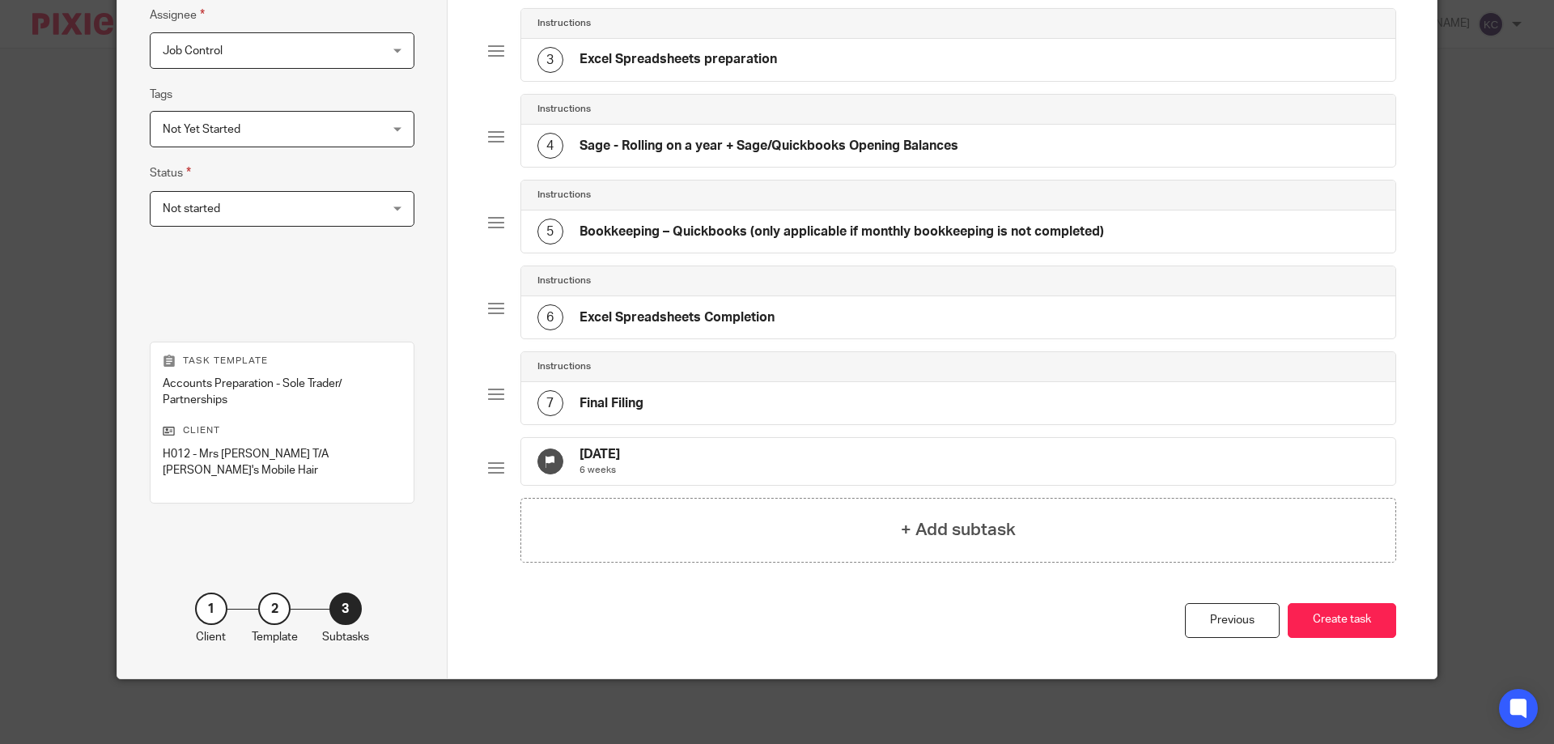
click at [801, 218] on div "5 Bookkeeping – Quickbooks (only applicable if monthly bookkeeping is not compl…" at bounding box center [820, 231] width 566 height 26
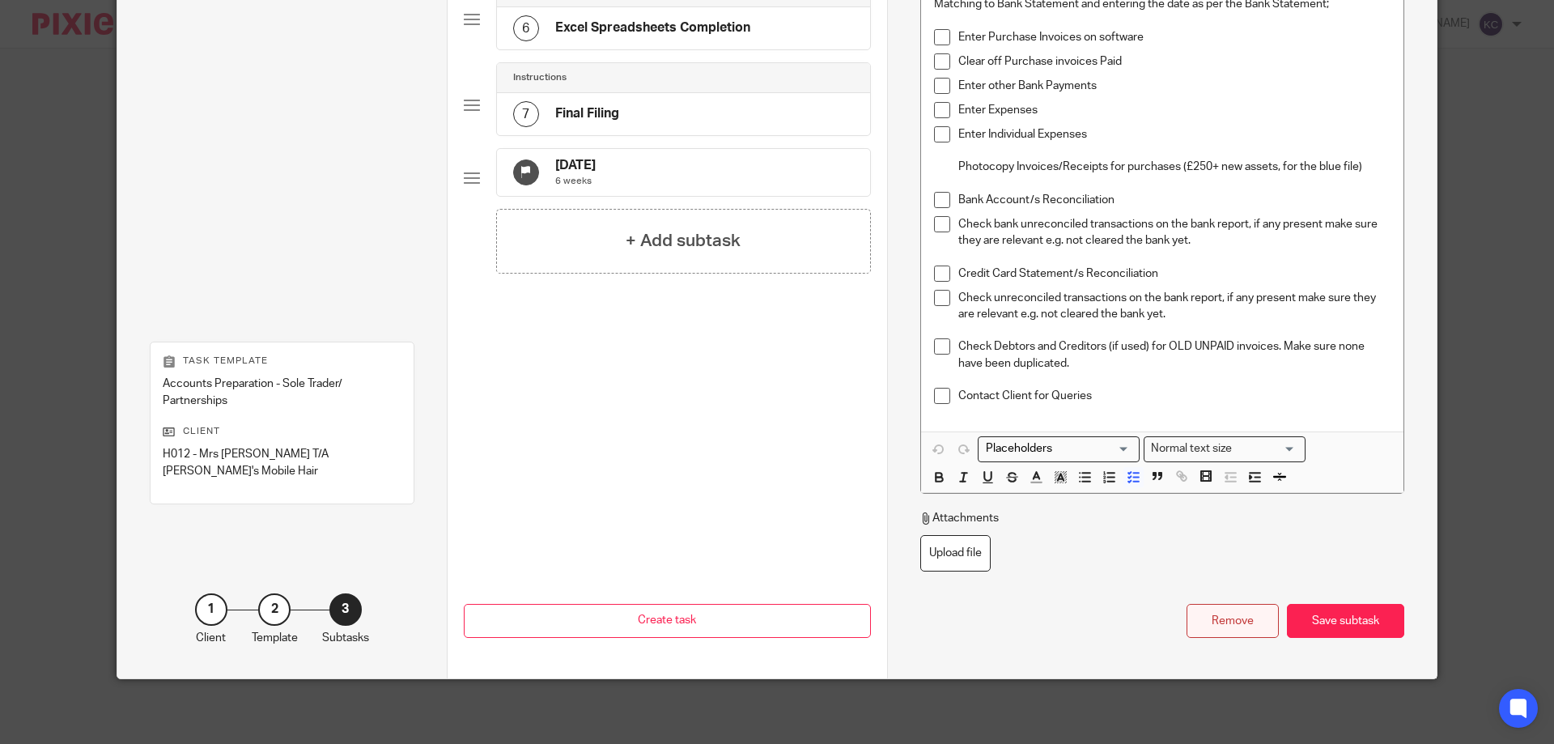
click at [1199, 627] on div "Remove" at bounding box center [1232, 621] width 92 height 35
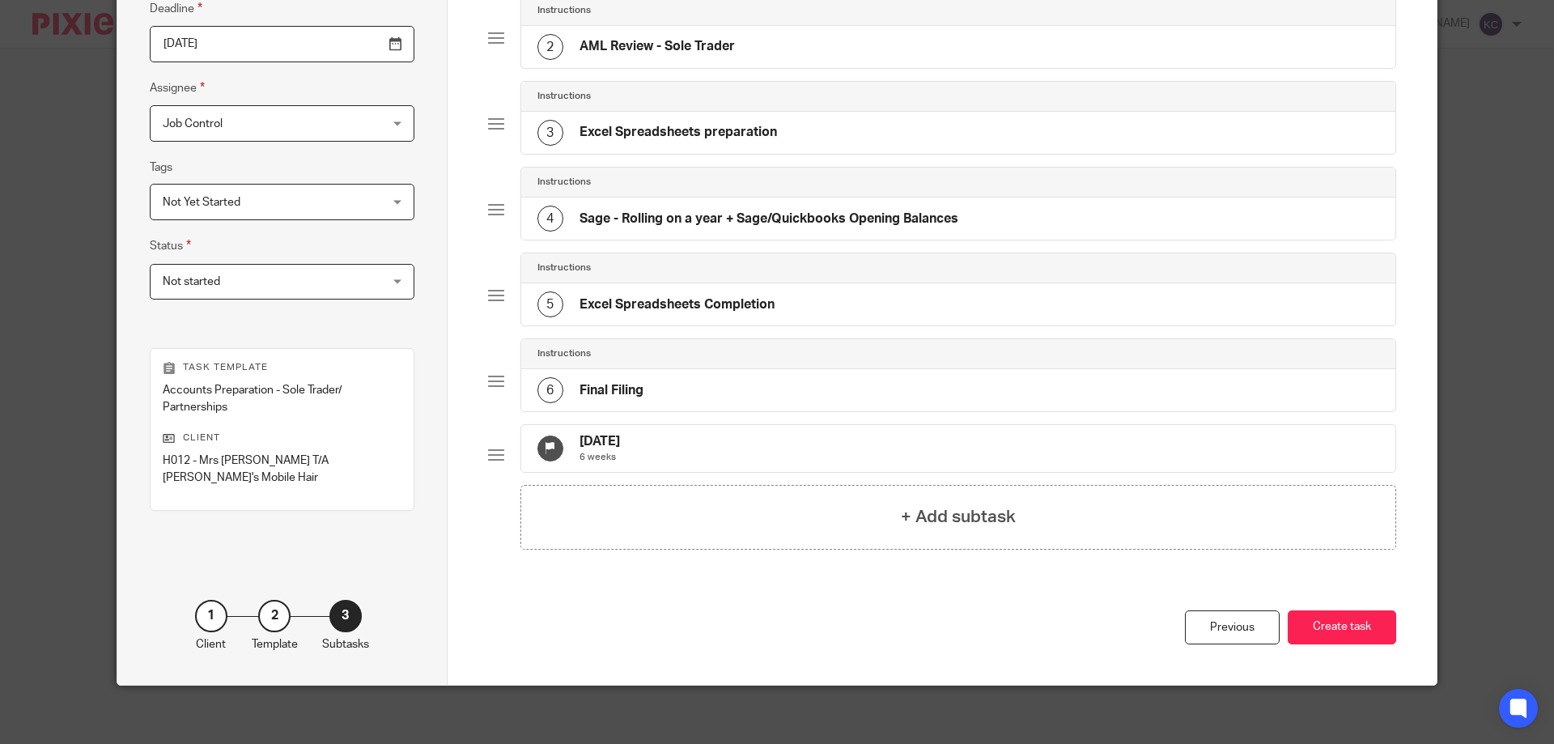
click at [702, 214] on h4 "Sage - Rolling on a year + Sage/Quickbooks Opening Balances" at bounding box center [768, 218] width 379 height 17
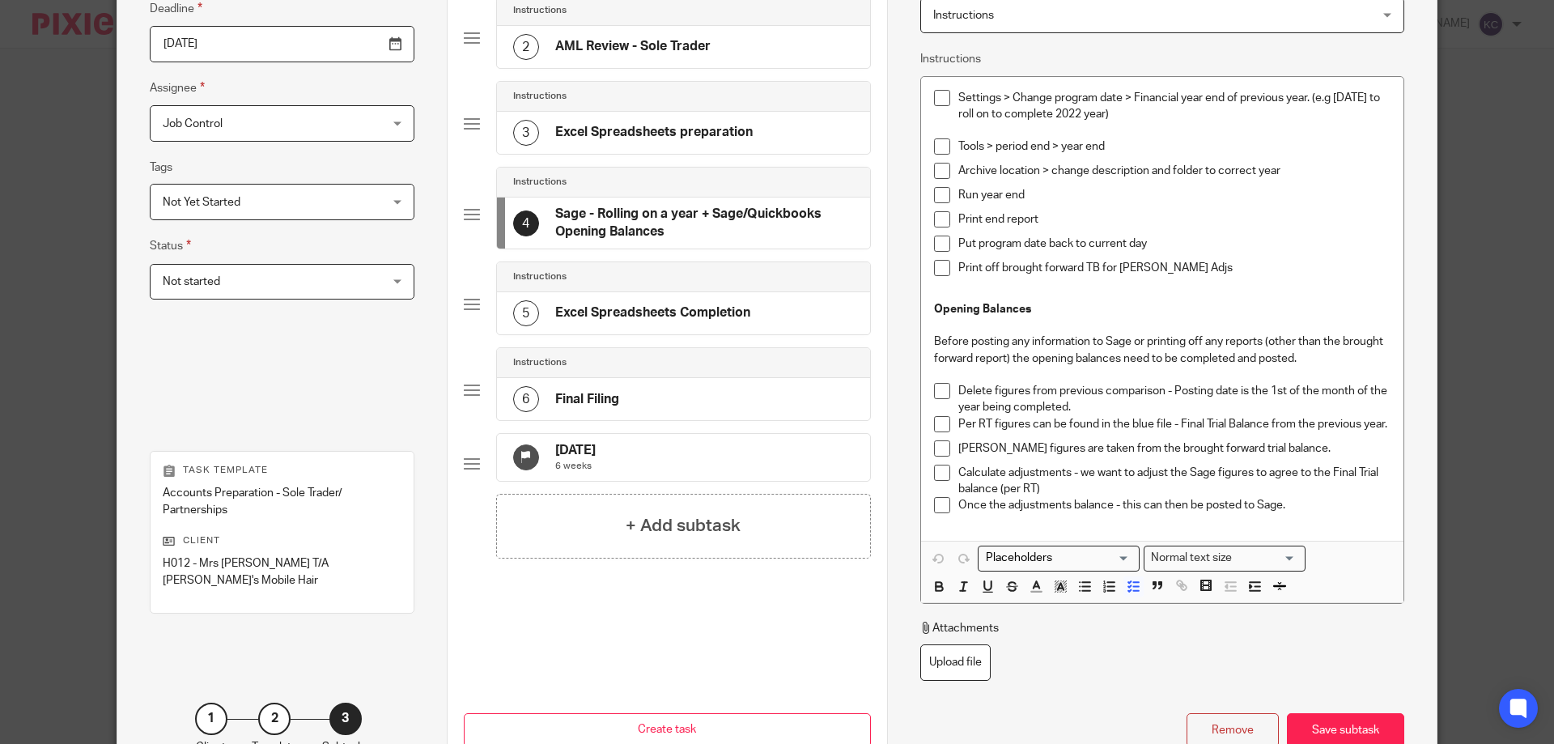
scroll to position [348, 0]
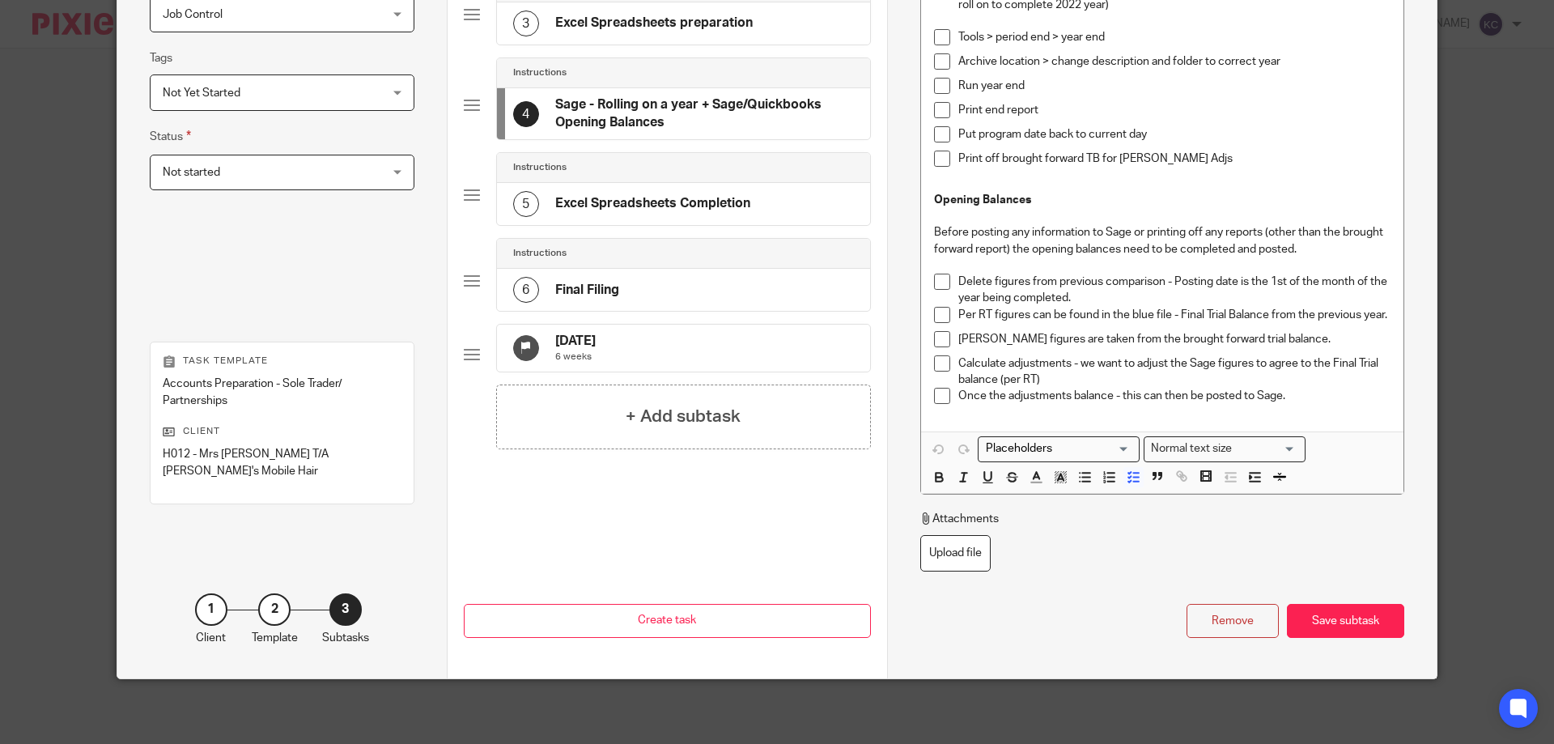
click at [1177, 611] on div "Remove Save subtask" at bounding box center [1162, 621] width 484 height 35
click at [1186, 613] on div "Remove" at bounding box center [1232, 621] width 92 height 35
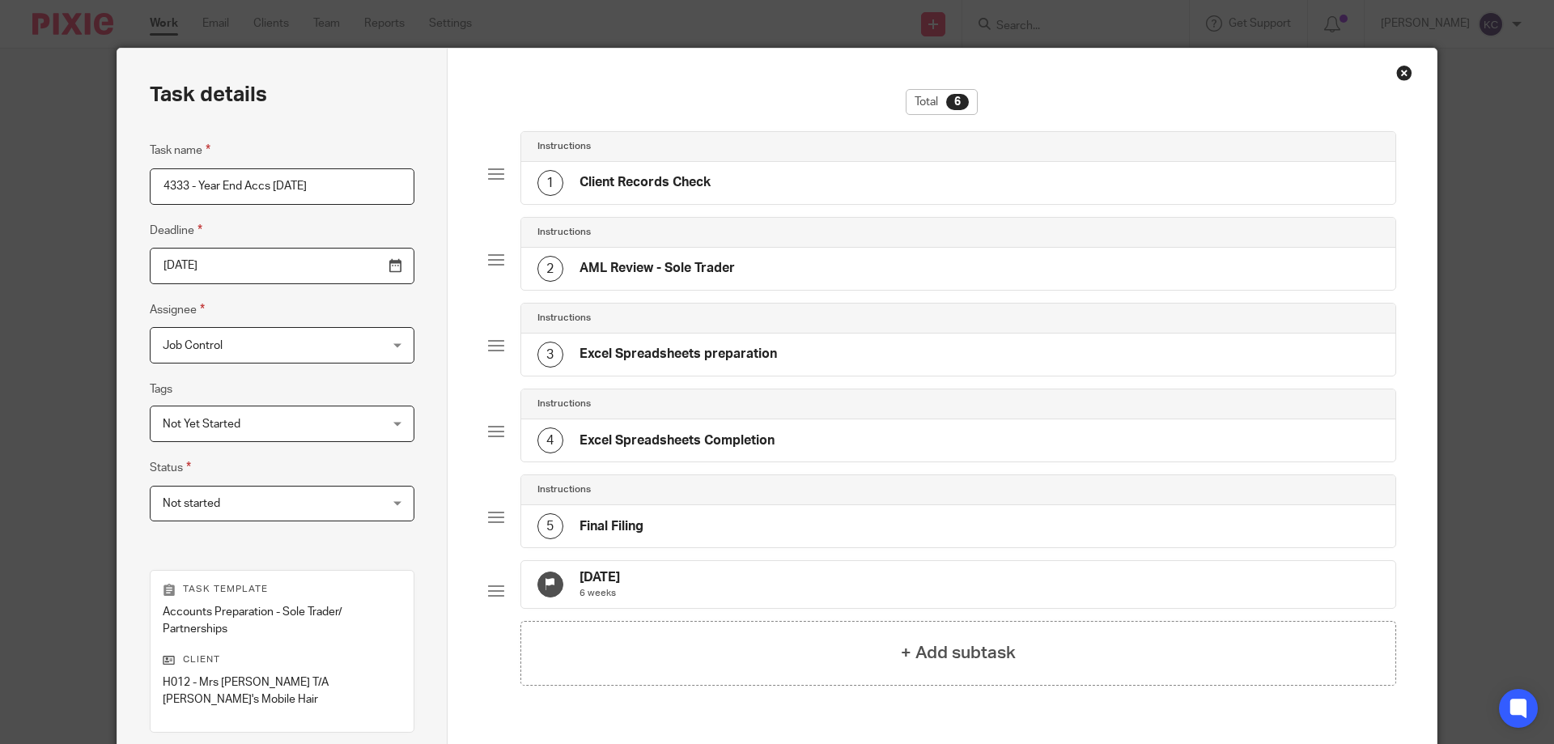
scroll to position [0, 0]
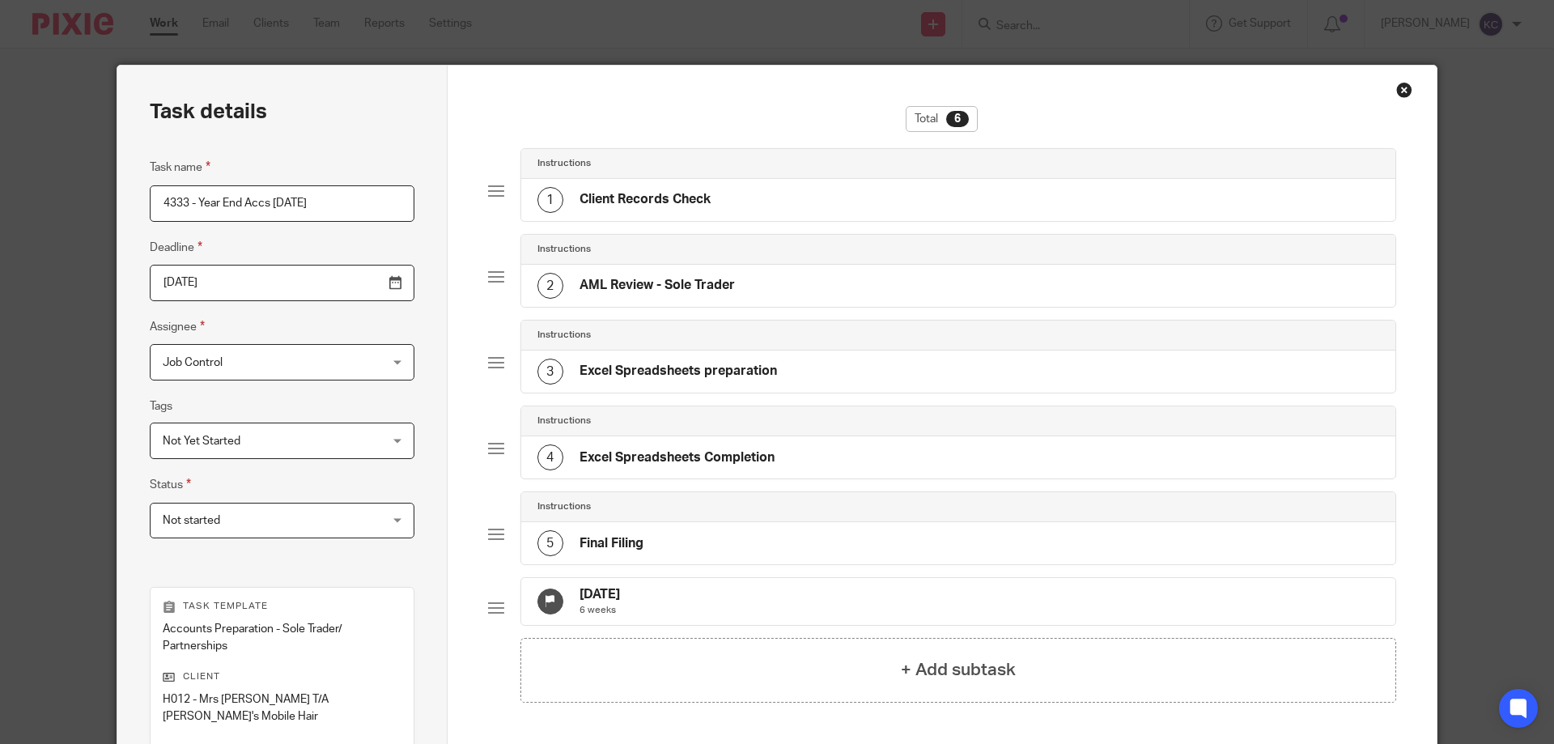
click at [247, 282] on input "2025-08-15" at bounding box center [282, 283] width 265 height 36
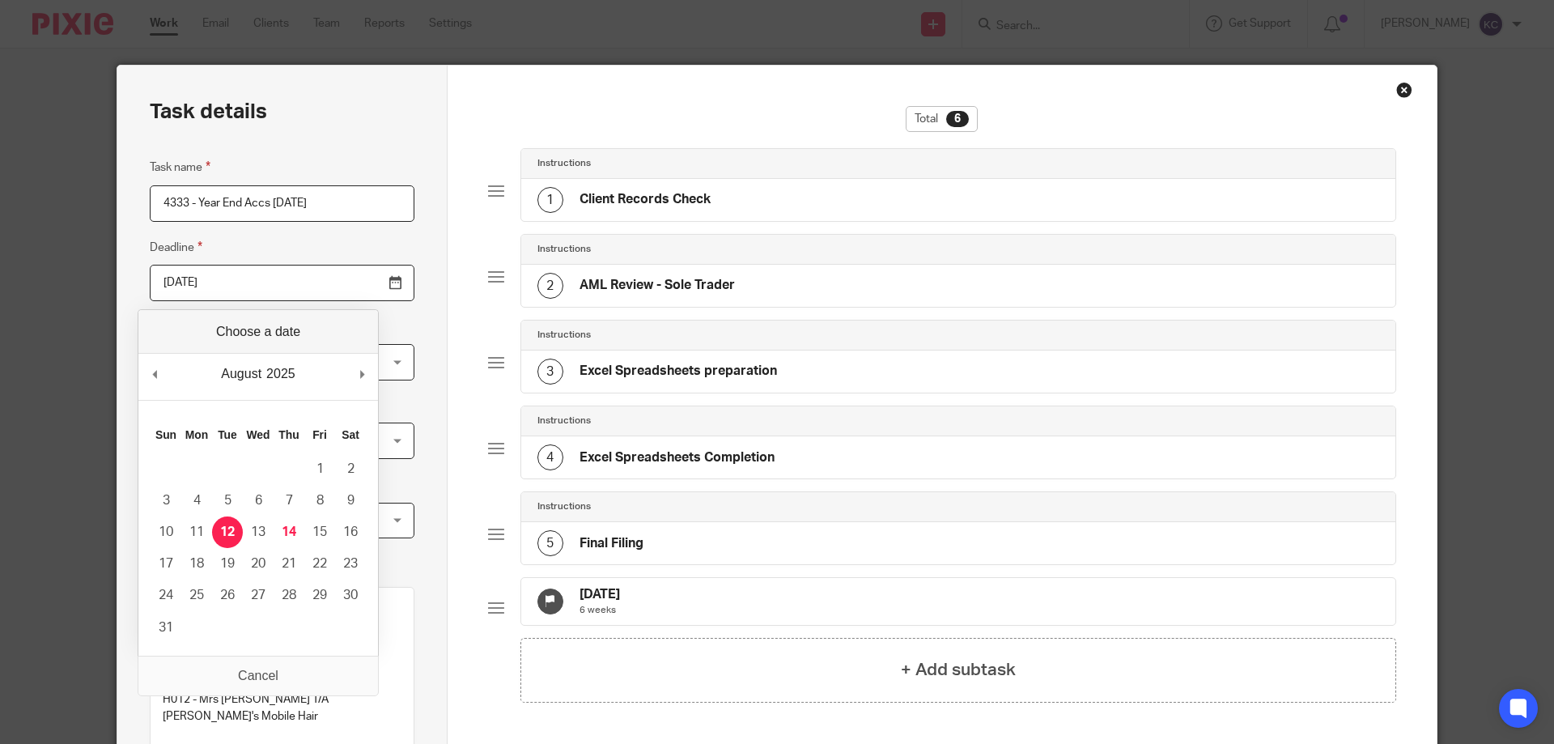
click at [242, 294] on input "2025-08-12" at bounding box center [282, 283] width 265 height 36
type input "2025-09-23"
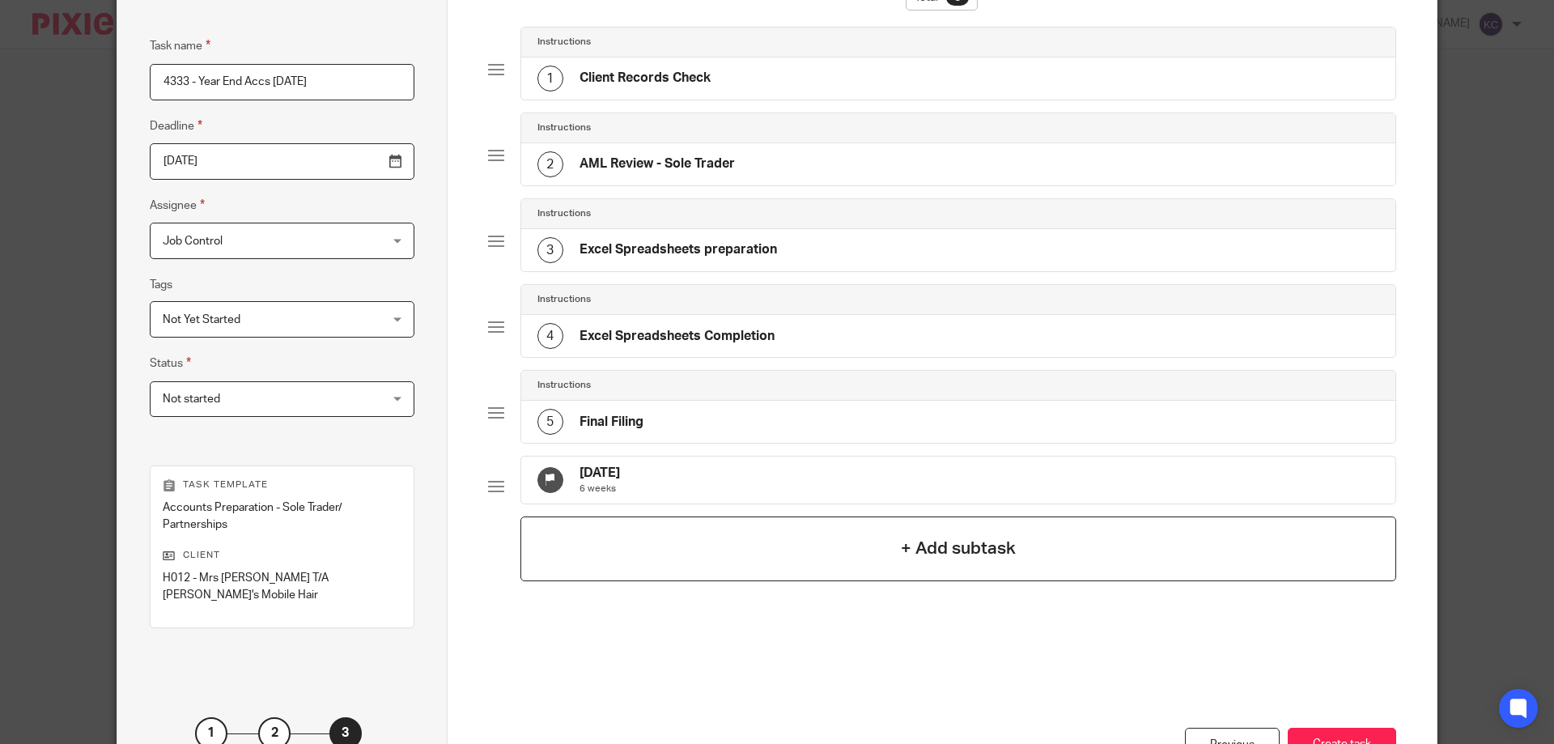
scroll to position [162, 0]
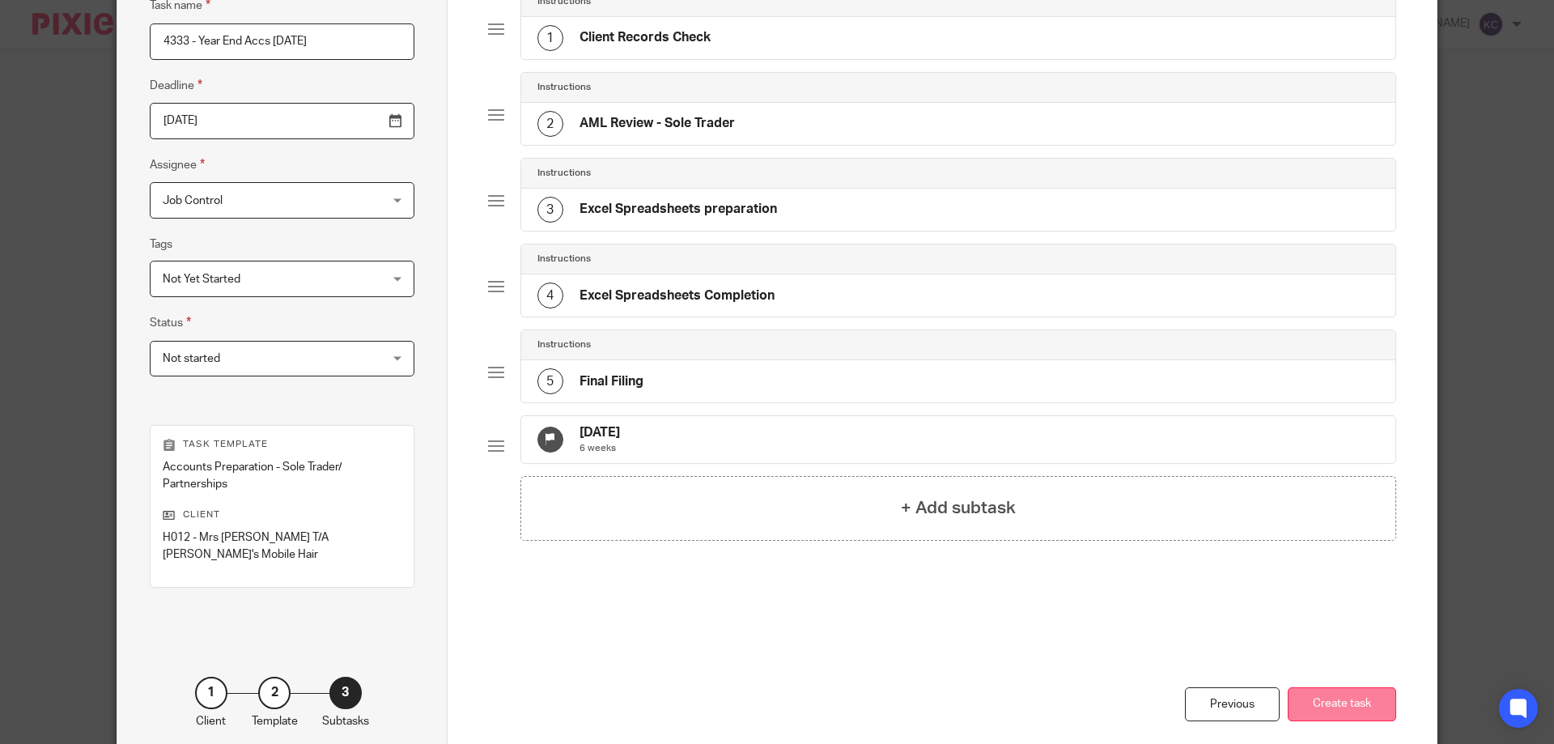
click at [1343, 689] on button "Create task" at bounding box center [1341, 704] width 108 height 35
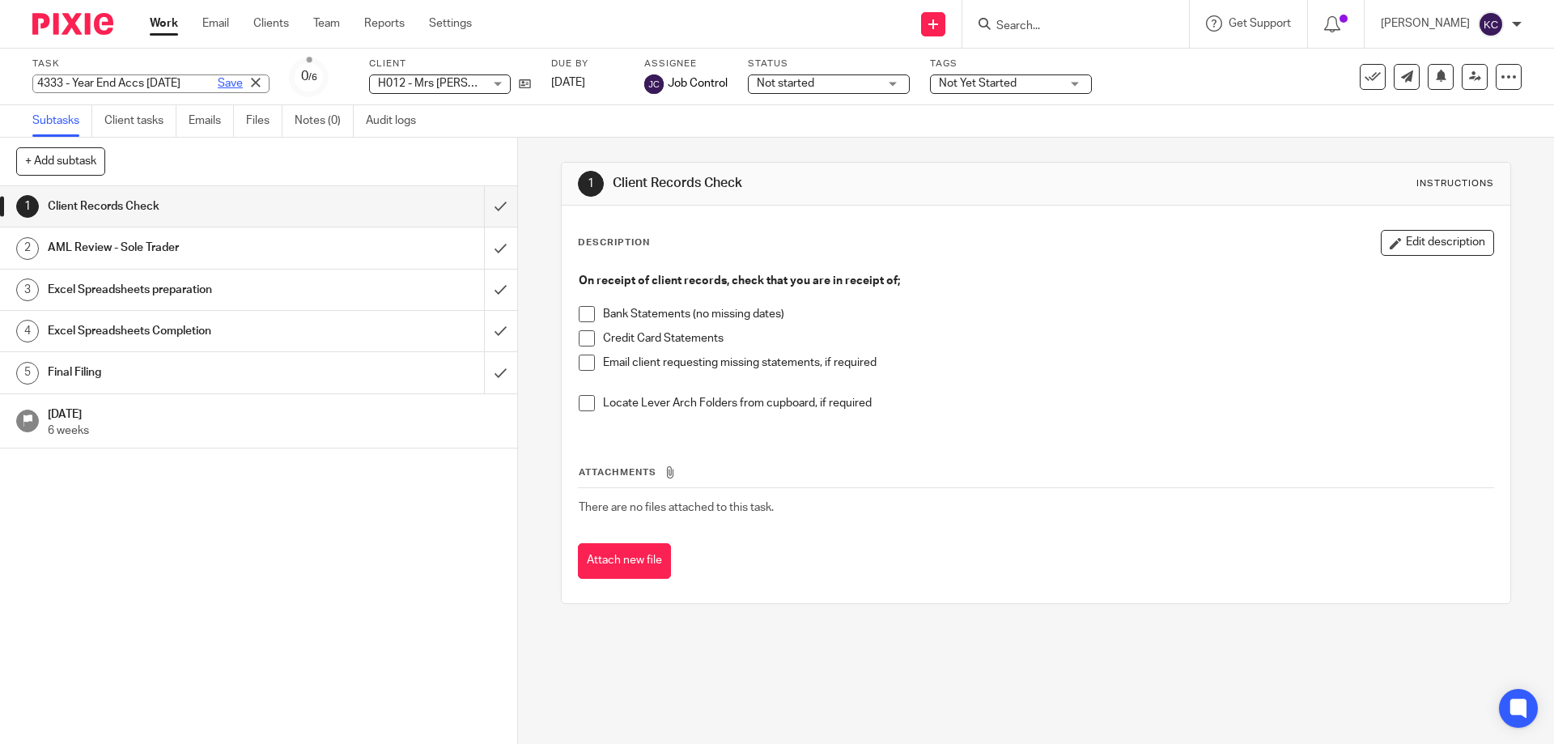
click at [194, 83] on div "4333 - Year End Accs 05.04.25 Save 4333 - Year End Accs 05.04.25" at bounding box center [150, 83] width 237 height 19
click at [159, 84] on input "4333 - Year End Accs [DATE]" at bounding box center [150, 83] width 237 height 19
paste input "& Tax Return"
type input "4333 - Year End Accs 05.04.25 & Tax Return"
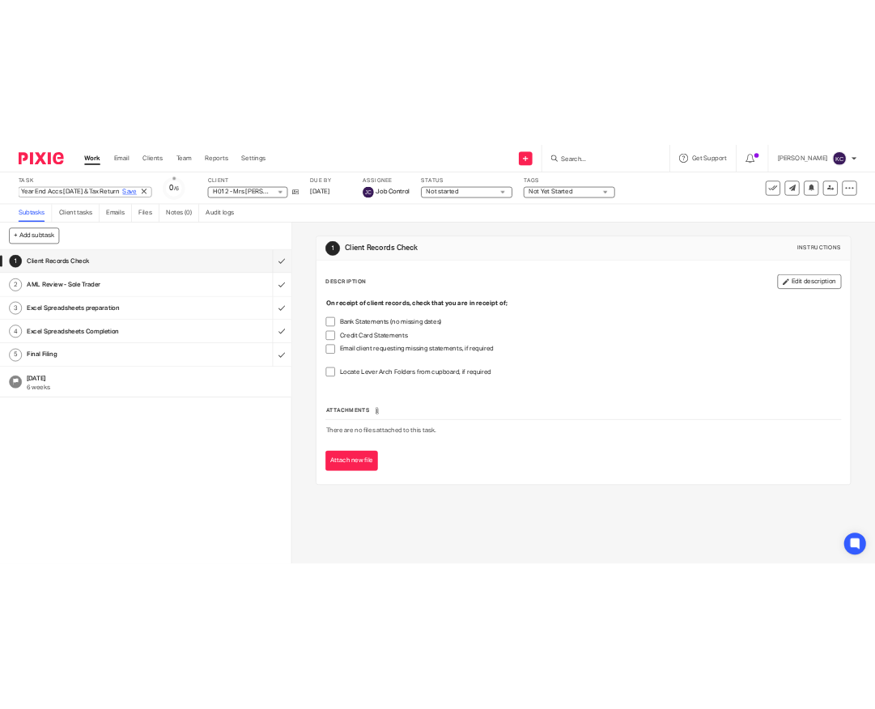
scroll to position [0, 0]
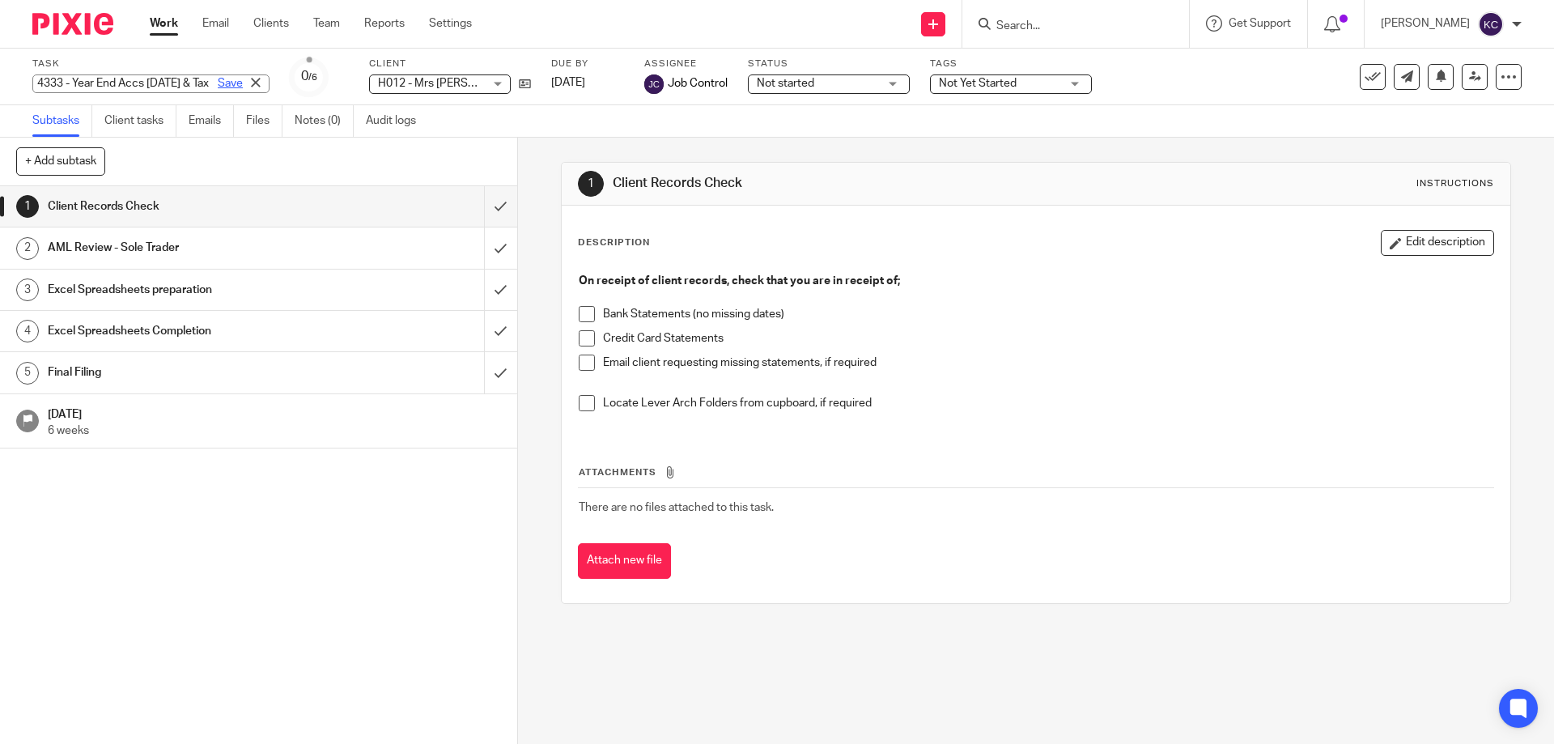
click at [218, 82] on link "Save" at bounding box center [230, 83] width 25 height 16
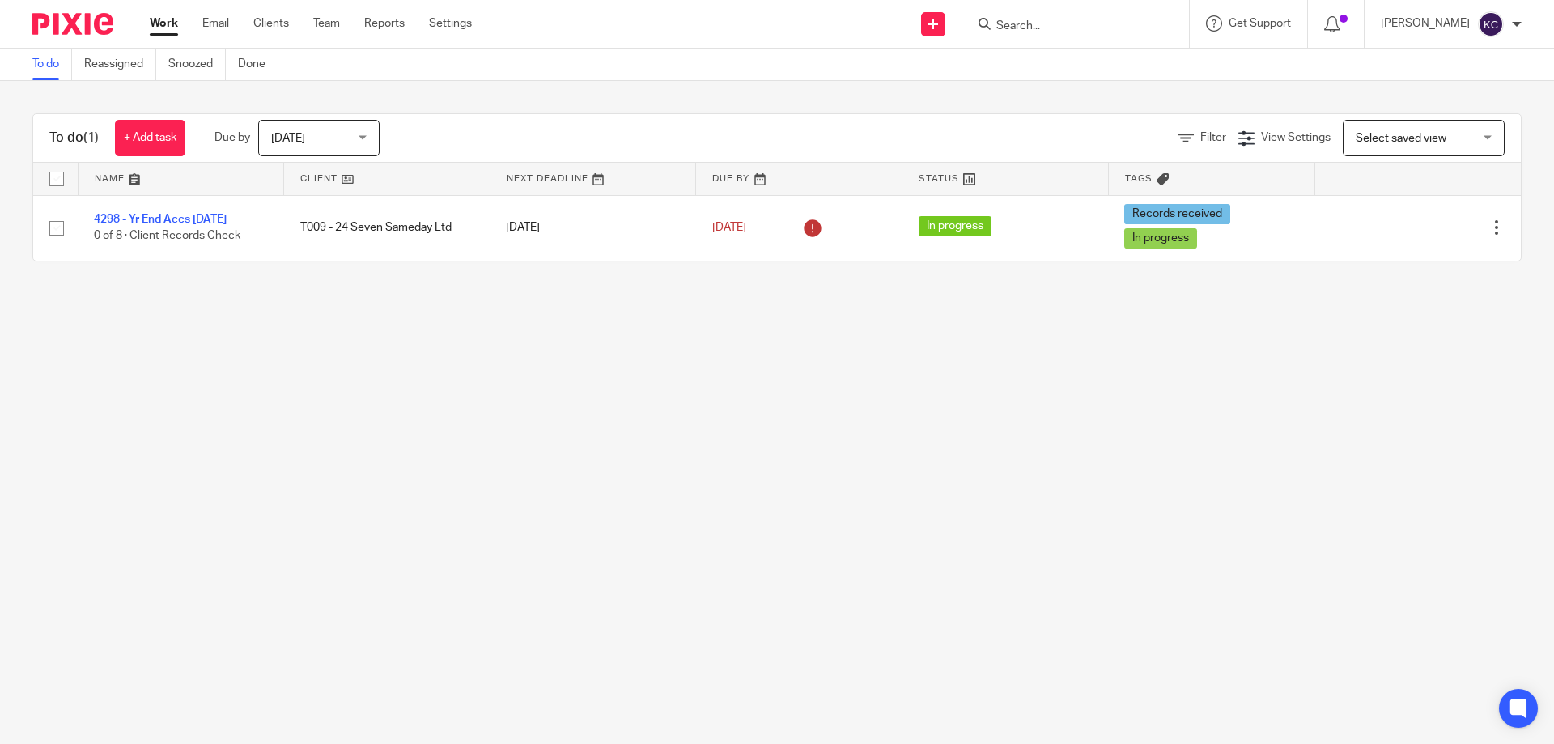
click at [310, 23] on ul "Work Email Clients Team Reports Settings" at bounding box center [323, 23] width 346 height 16
click at [316, 23] on link "Team" at bounding box center [326, 23] width 27 height 16
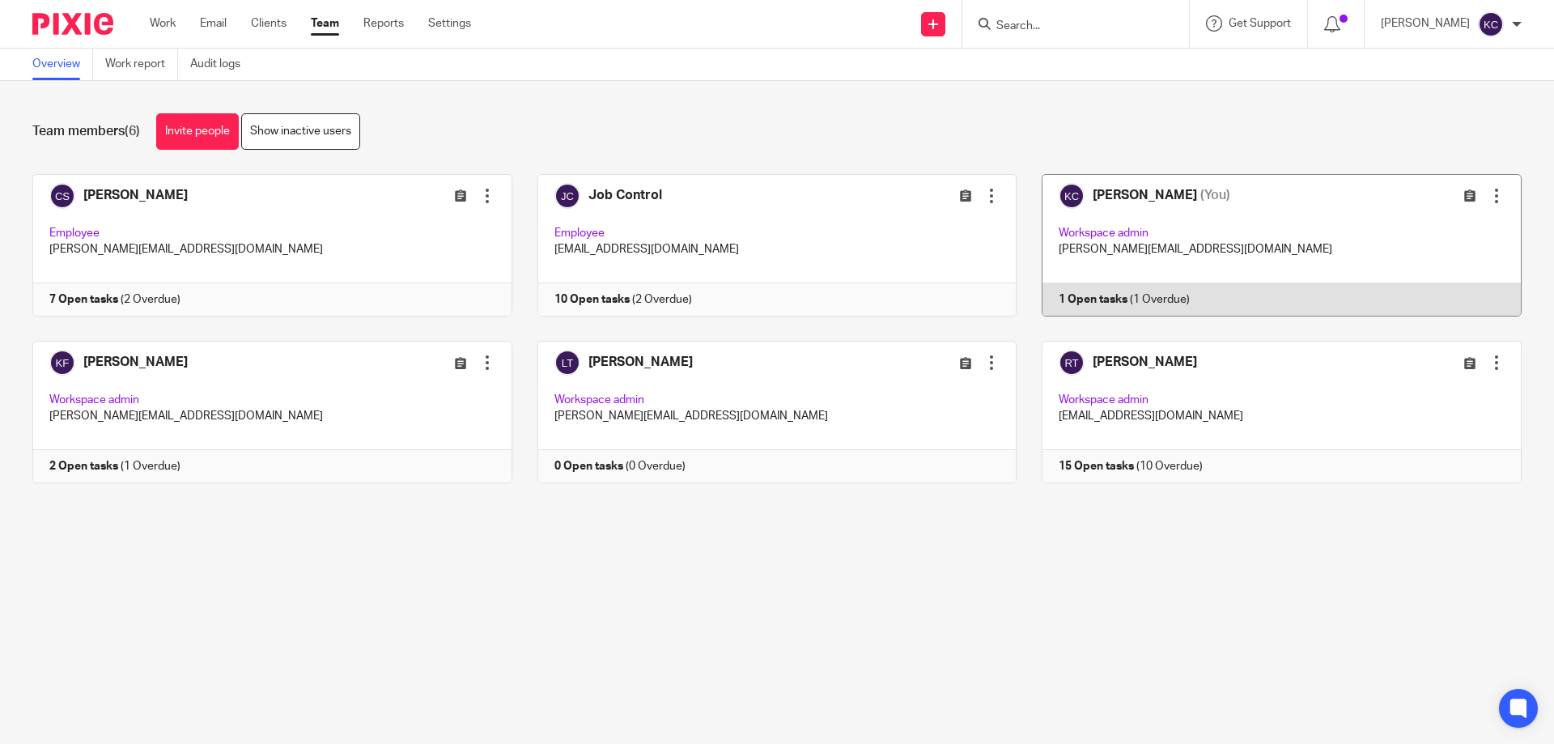
click at [1260, 249] on link at bounding box center [1268, 245] width 505 height 142
